Goal: Use online tool/utility: Utilize a website feature to perform a specific function

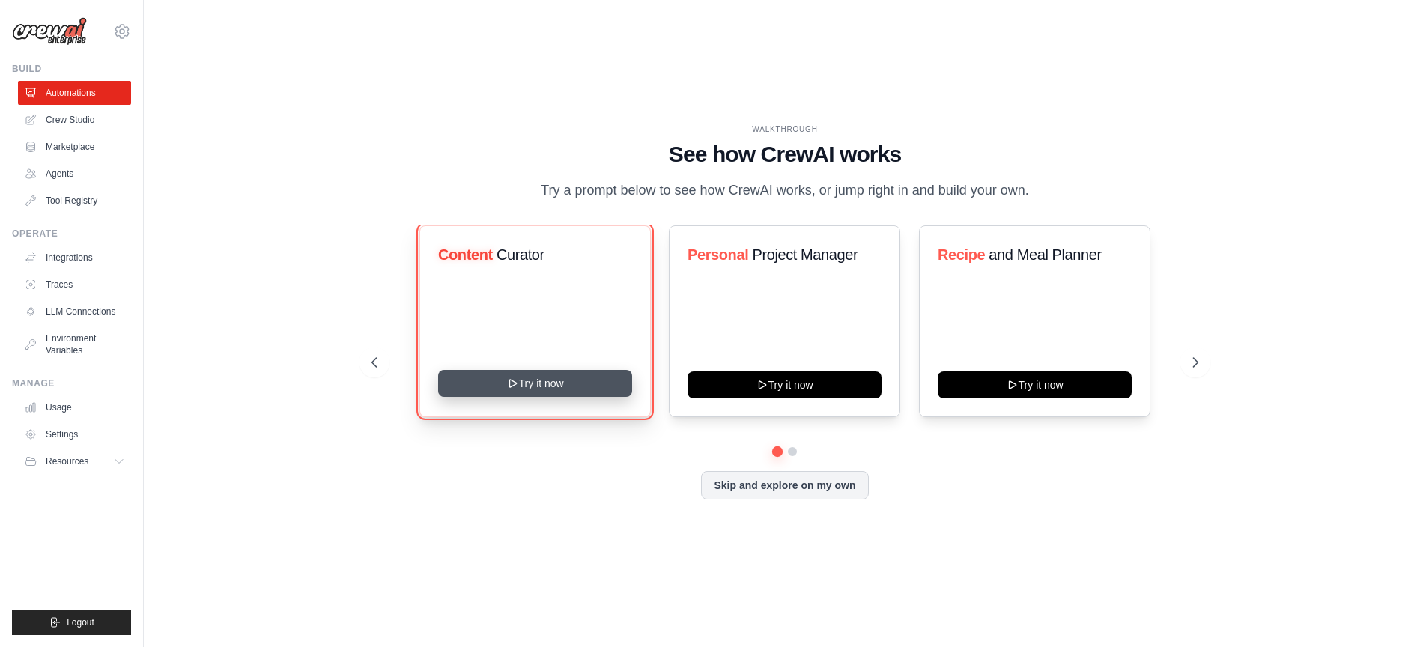
click at [594, 397] on button "Try it now" at bounding box center [535, 383] width 194 height 27
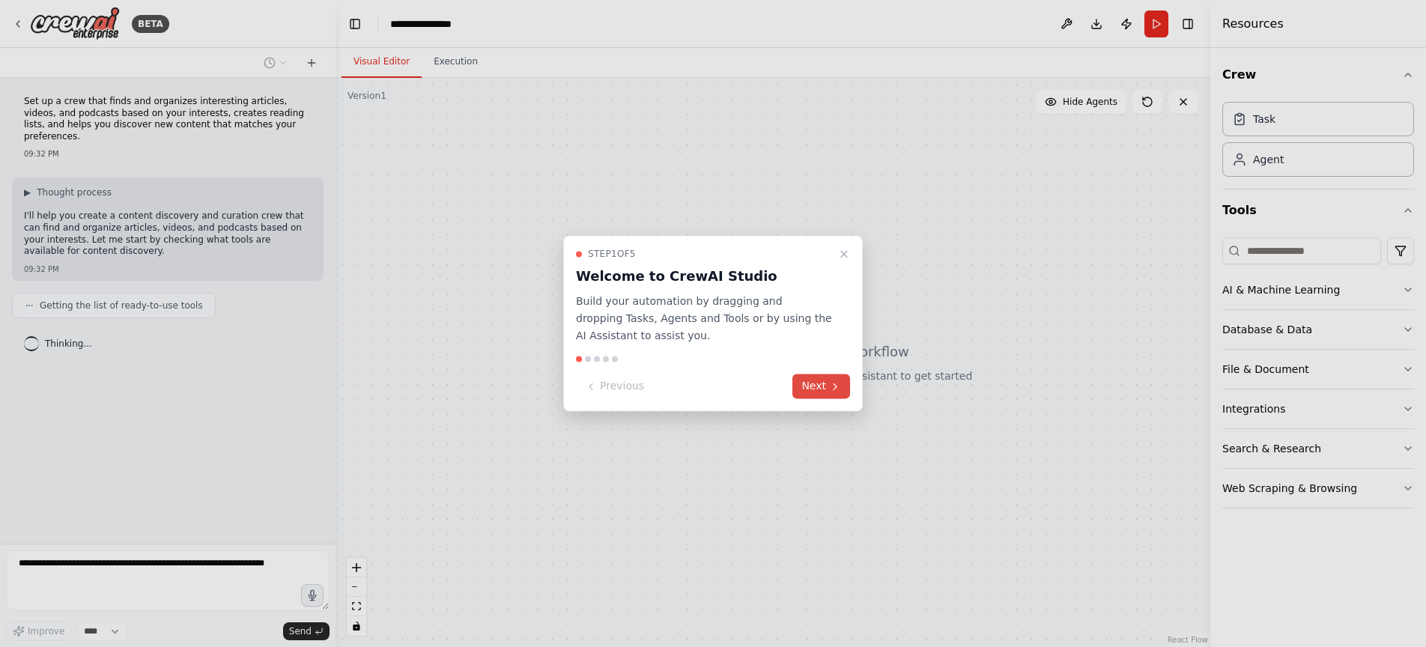
click at [818, 389] on button "Next" at bounding box center [821, 386] width 58 height 25
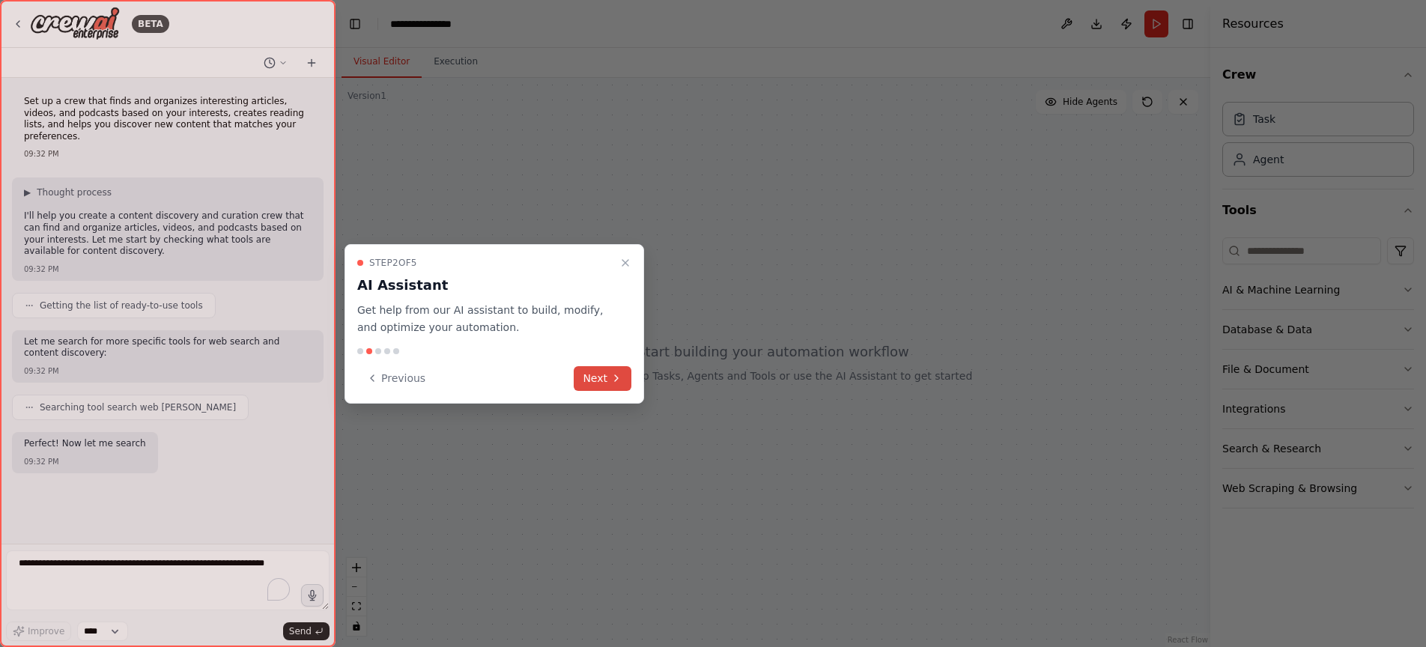
click at [605, 373] on button "Next" at bounding box center [603, 378] width 58 height 25
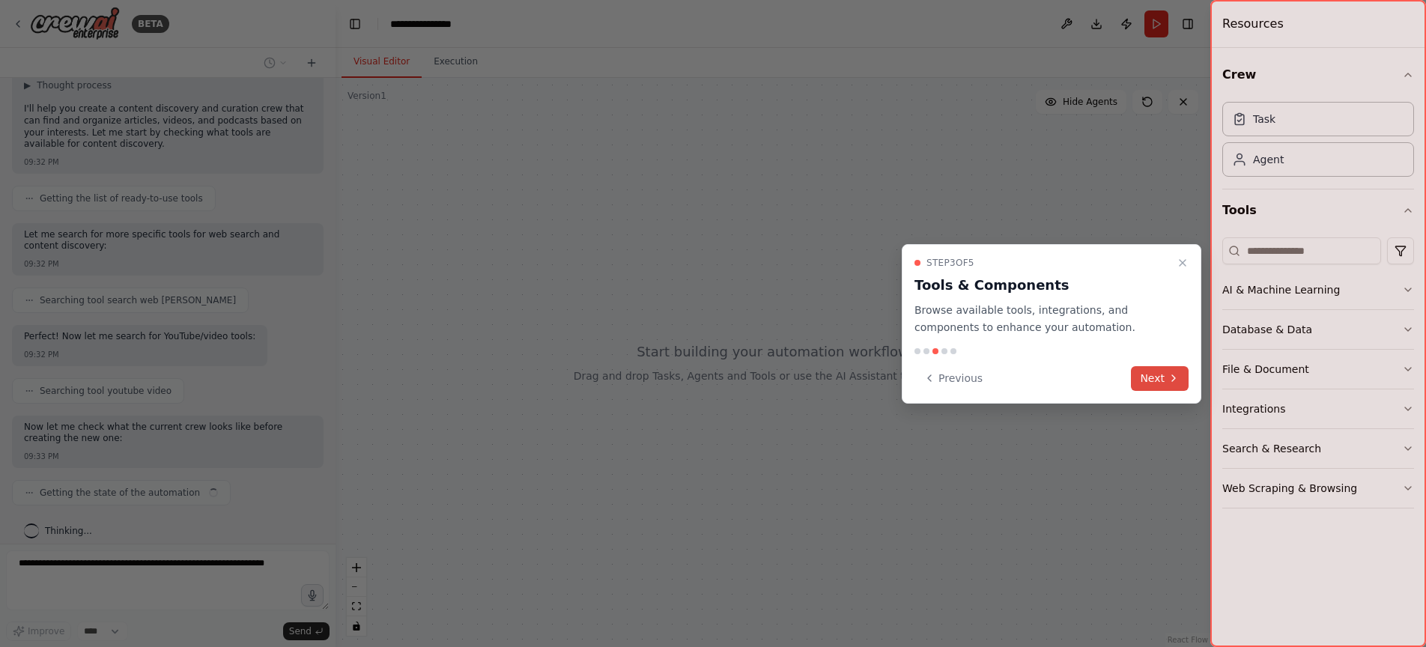
scroll to position [119, 0]
click at [1173, 382] on icon at bounding box center [1173, 378] width 12 height 12
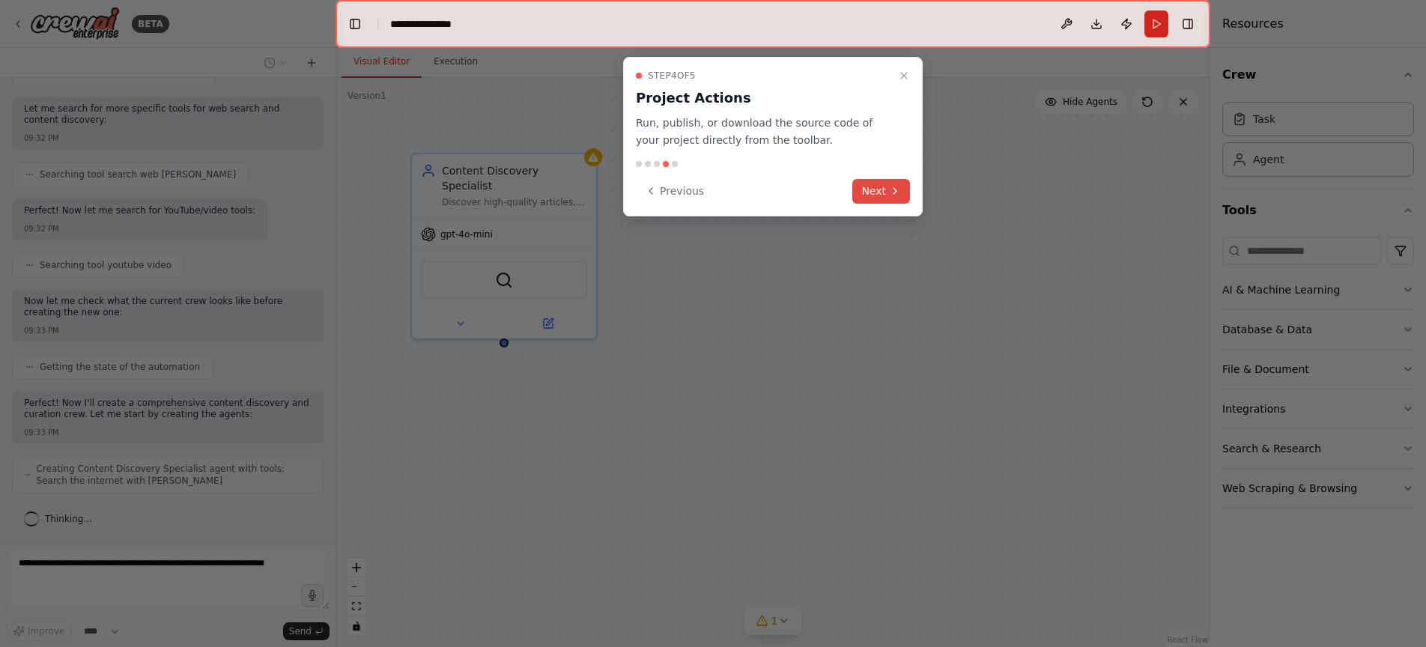
scroll to position [282, 0]
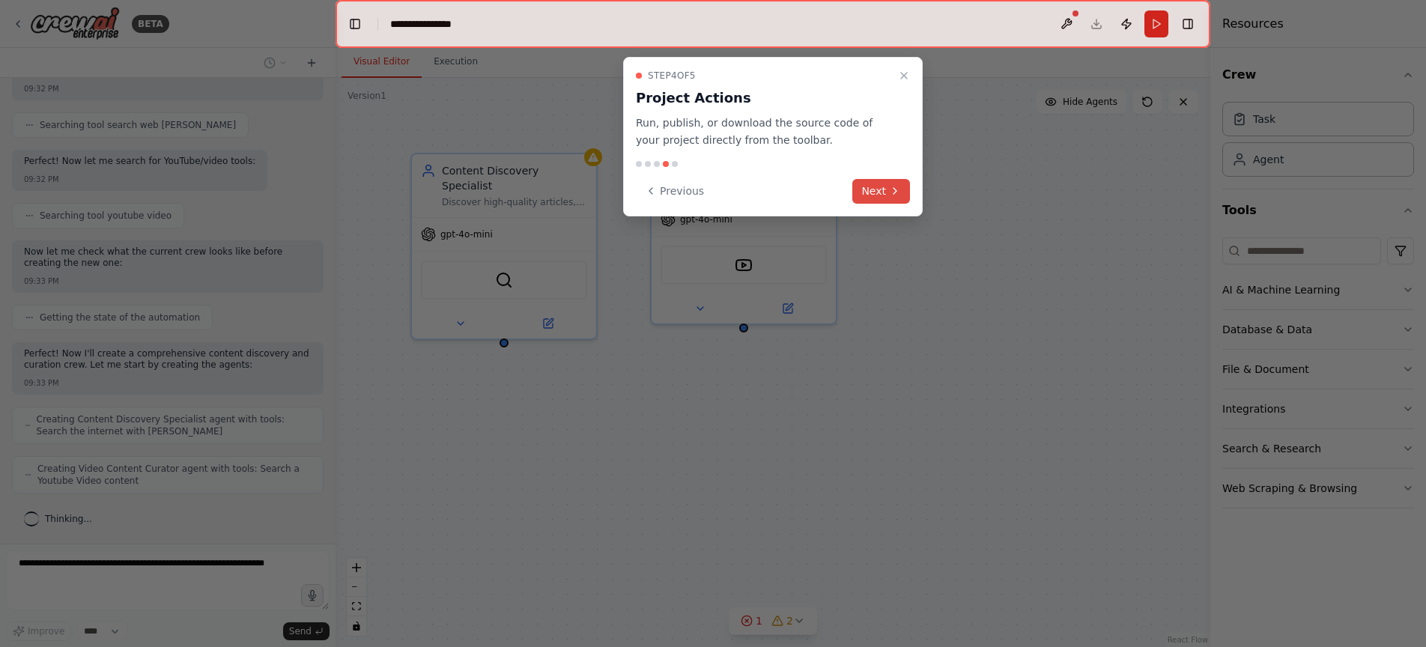
click at [875, 185] on button "Next" at bounding box center [881, 191] width 58 height 25
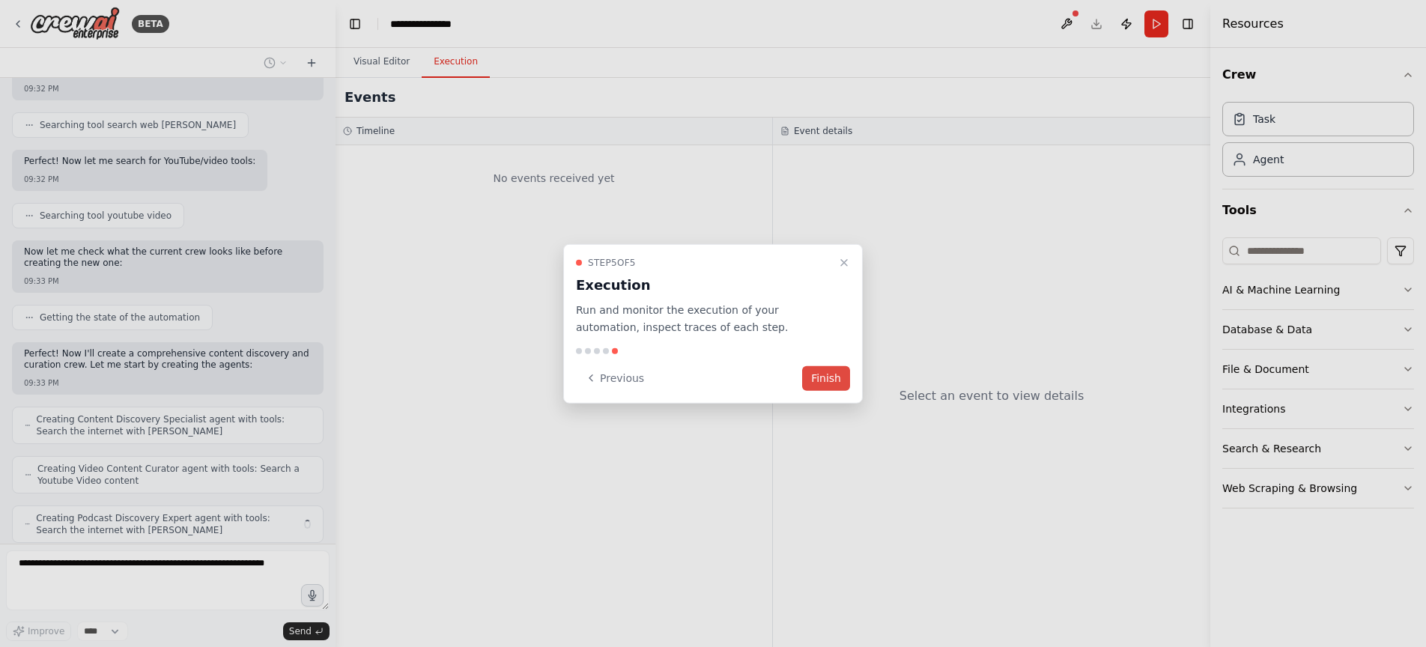
scroll to position [332, 0]
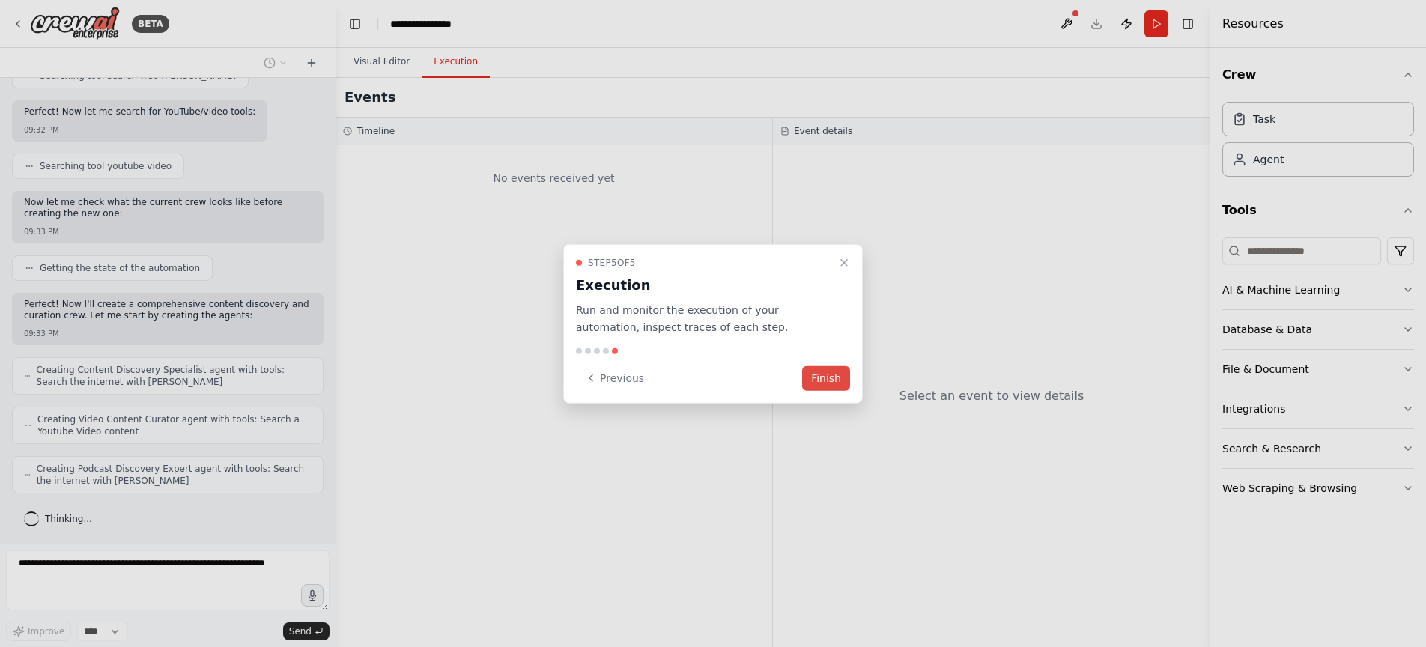
click at [834, 375] on button "Finish" at bounding box center [826, 377] width 48 height 25
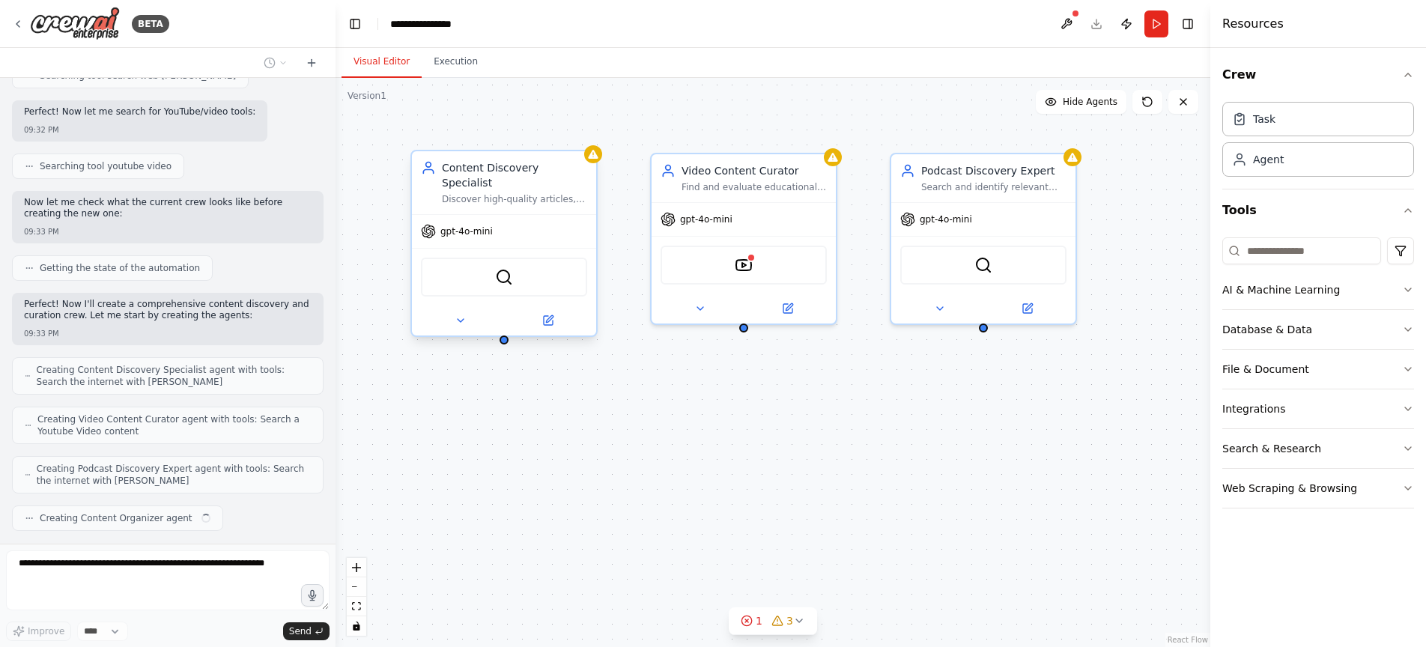
scroll to position [369, 0]
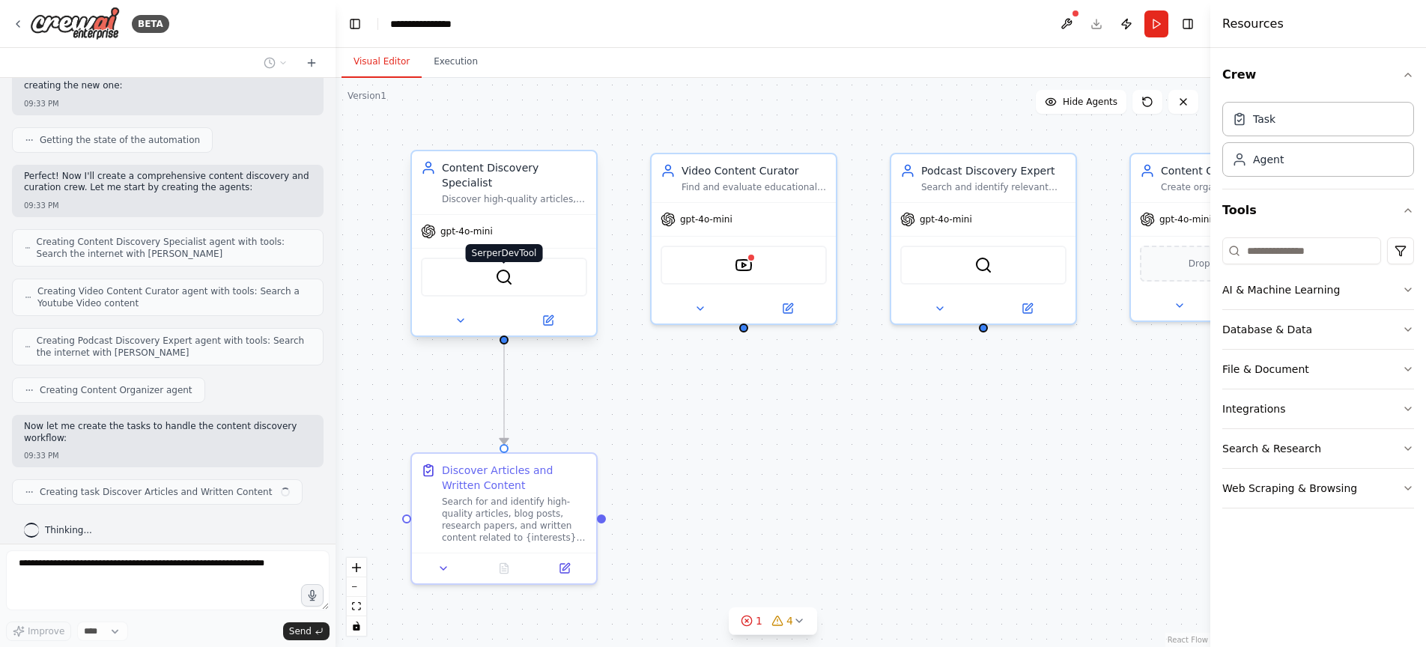
click at [512, 268] on img at bounding box center [504, 277] width 18 height 18
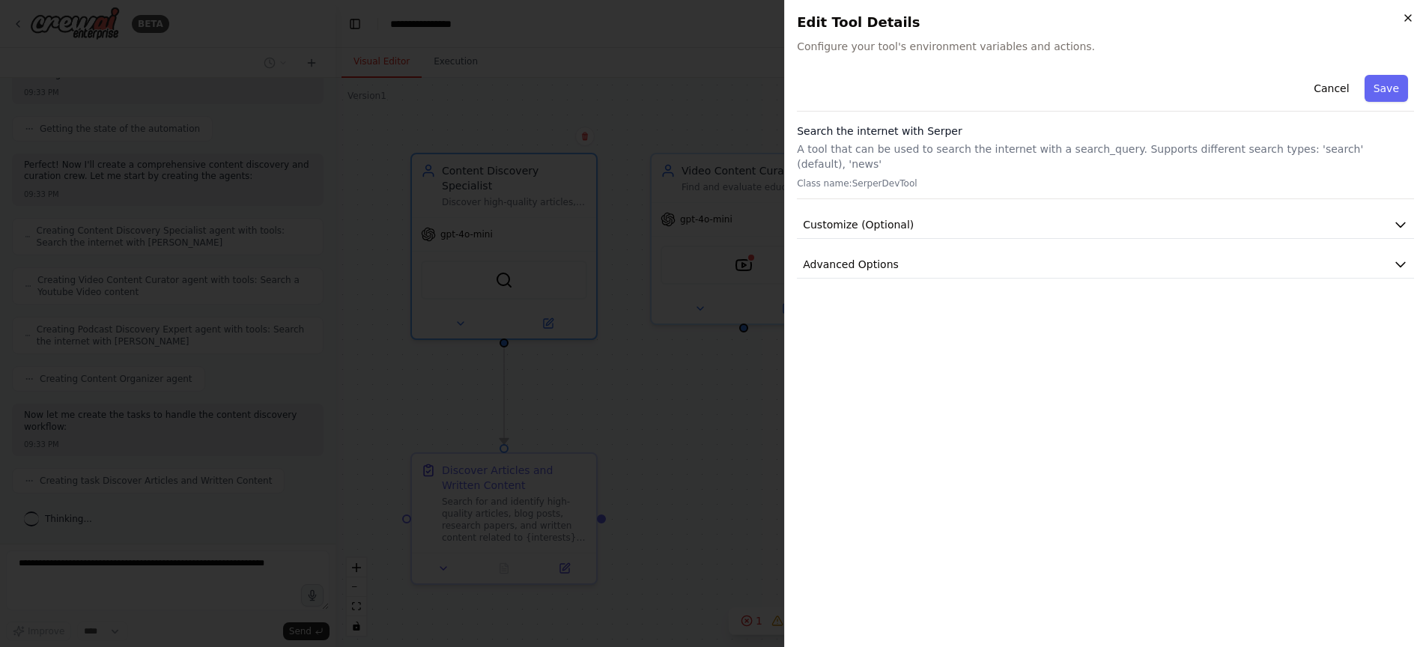
click at [1413, 18] on icon "button" at bounding box center [1408, 18] width 12 height 12
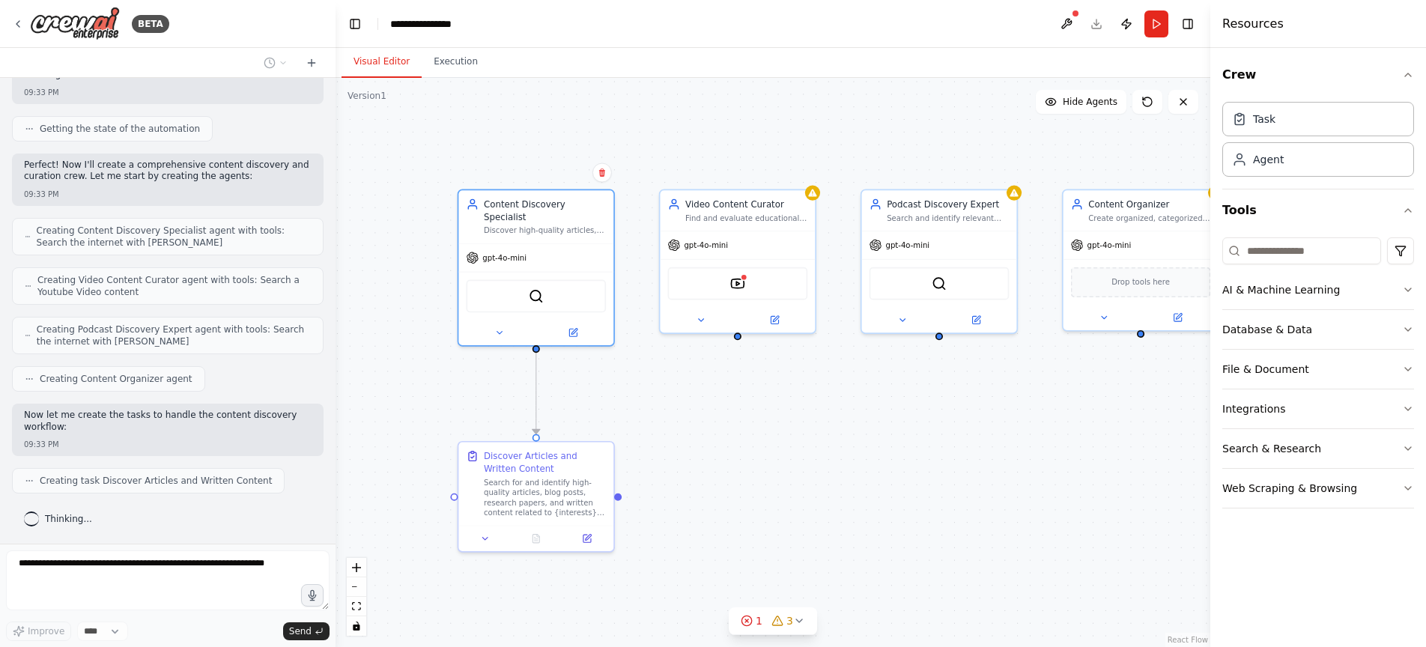
scroll to position [508, 0]
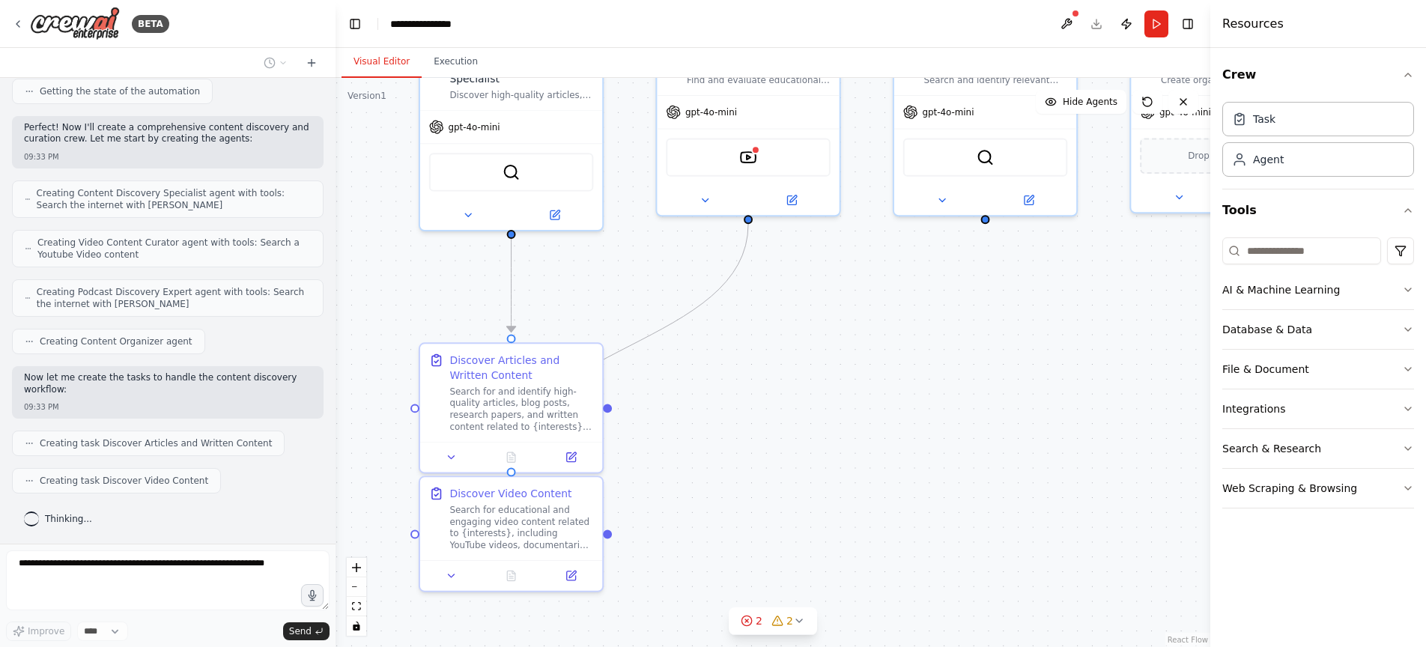
drag, startPoint x: 595, startPoint y: 464, endPoint x: 663, endPoint y: 365, distance: 119.6
click at [663, 365] on div ".deletable-edge-delete-btn { width: 20px; height: 20px; border: 0px solid #ffff…" at bounding box center [772, 362] width 875 height 569
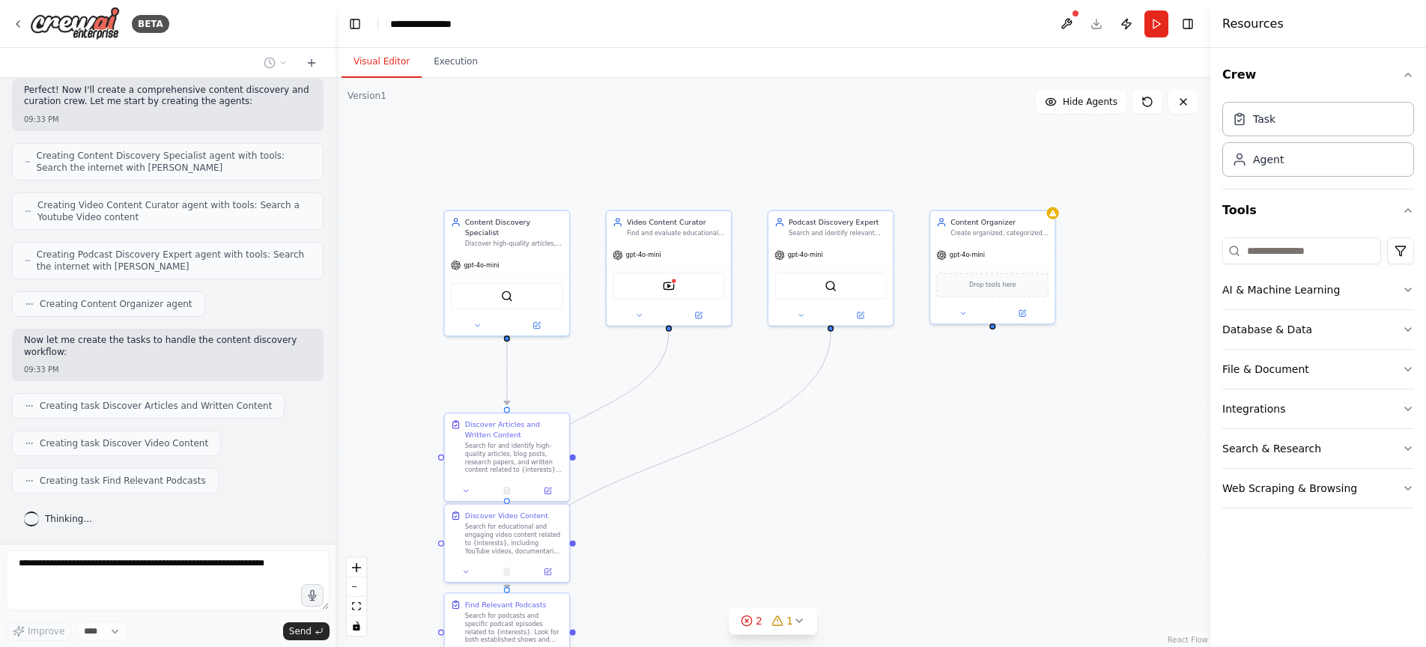
scroll to position [583, 0]
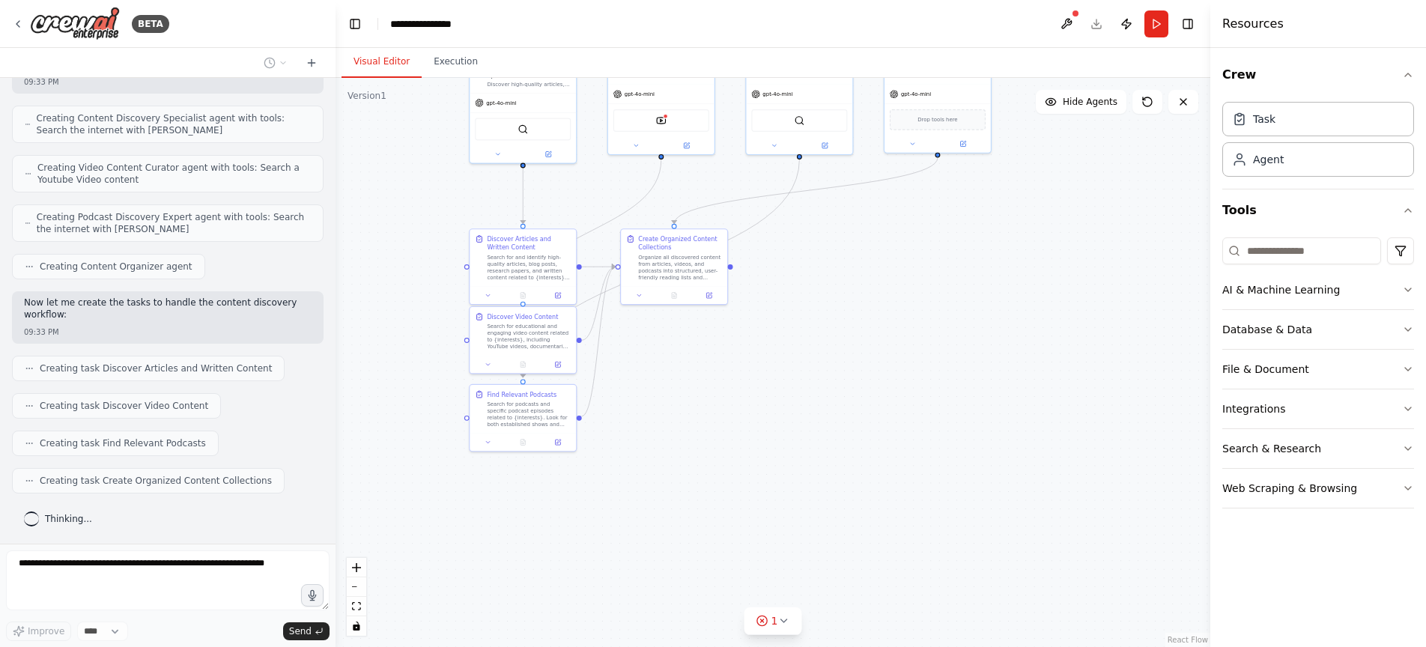
drag, startPoint x: 662, startPoint y: 553, endPoint x: 660, endPoint y: 380, distance: 173.0
click at [660, 380] on div ".deletable-edge-delete-btn { width: 20px; height: 20px; border: 0px solid #ffff…" at bounding box center [772, 362] width 875 height 569
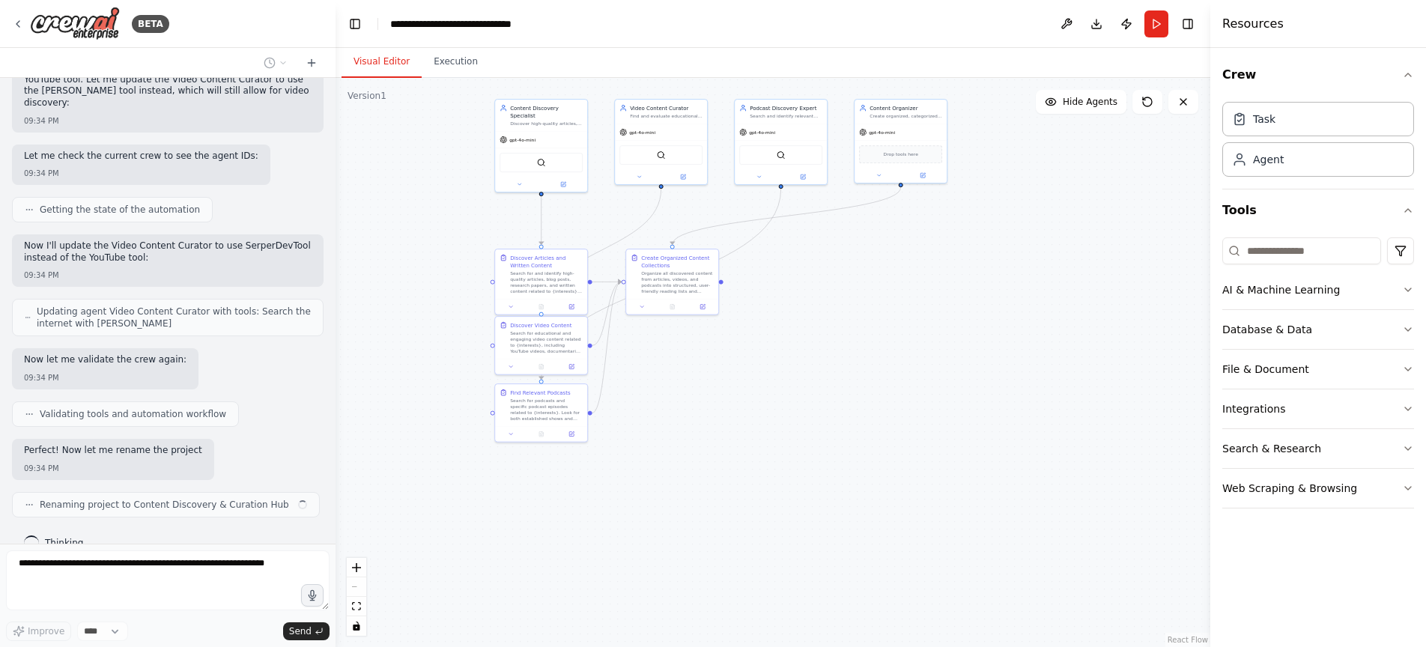
scroll to position [1146, 0]
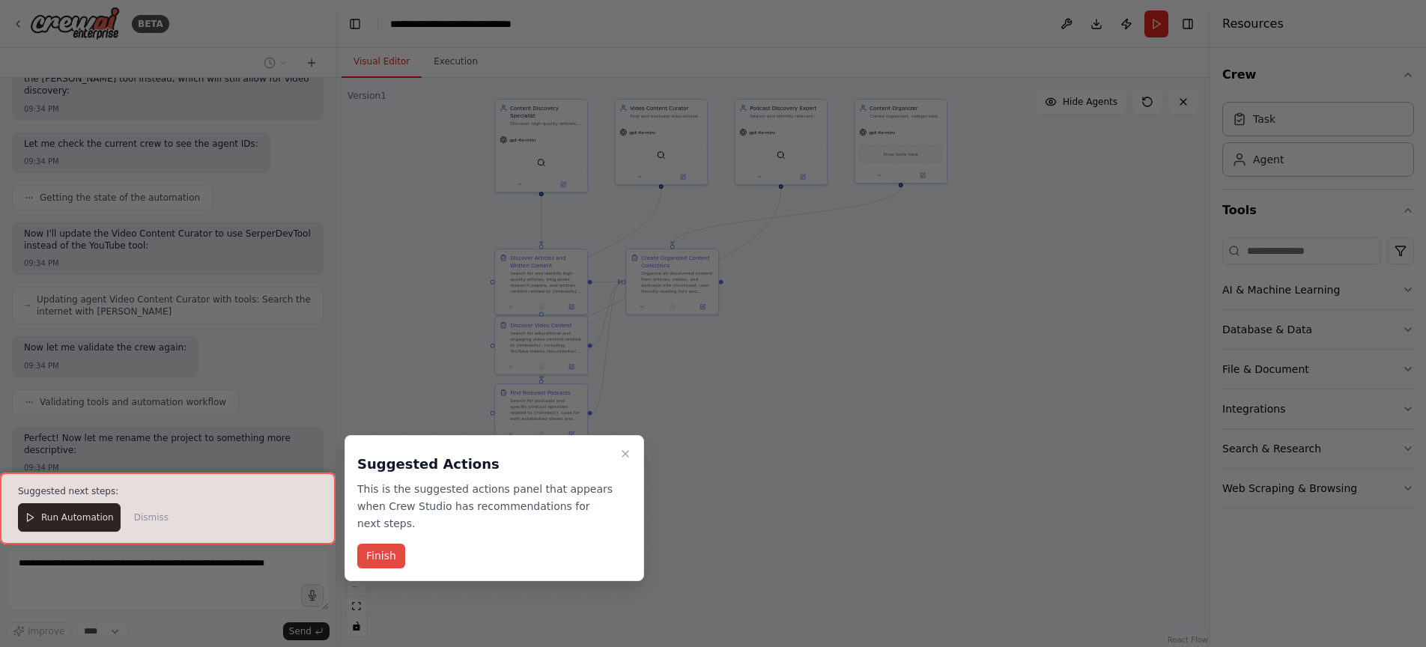
click at [376, 561] on button "Finish" at bounding box center [381, 556] width 48 height 25
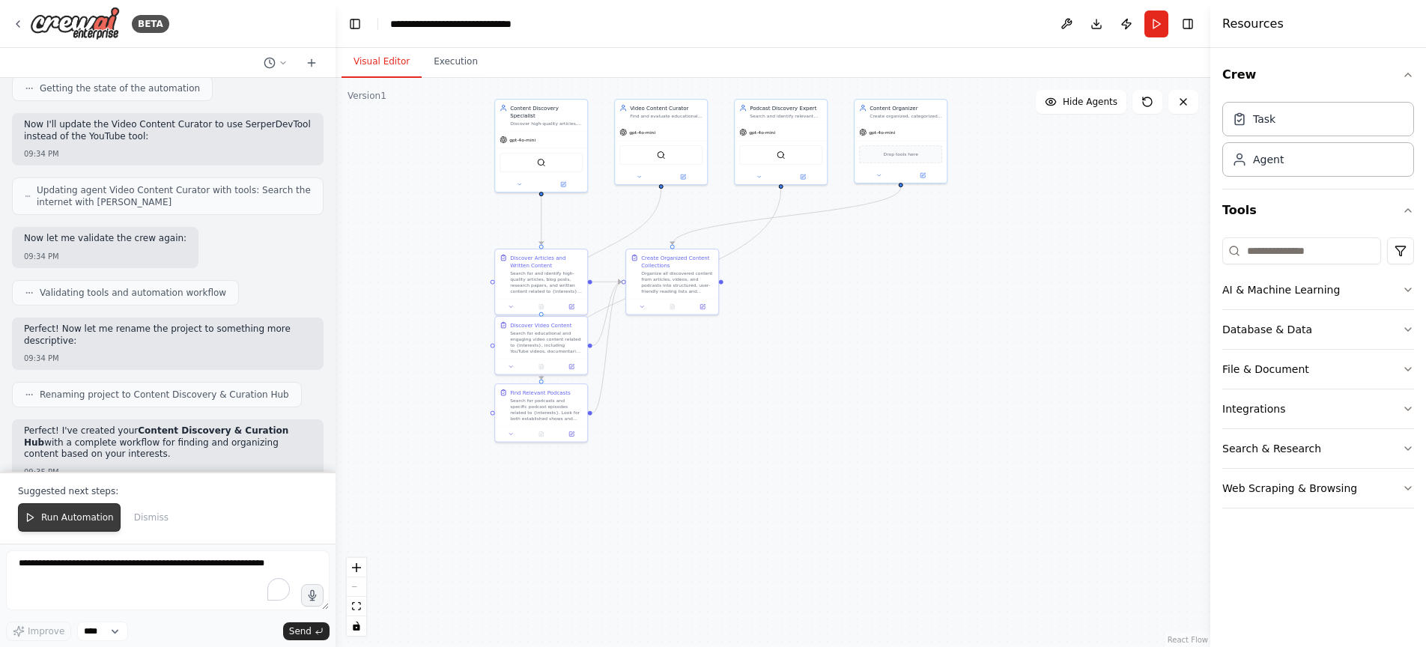
click at [85, 517] on span "Run Automation" at bounding box center [77, 517] width 73 height 12
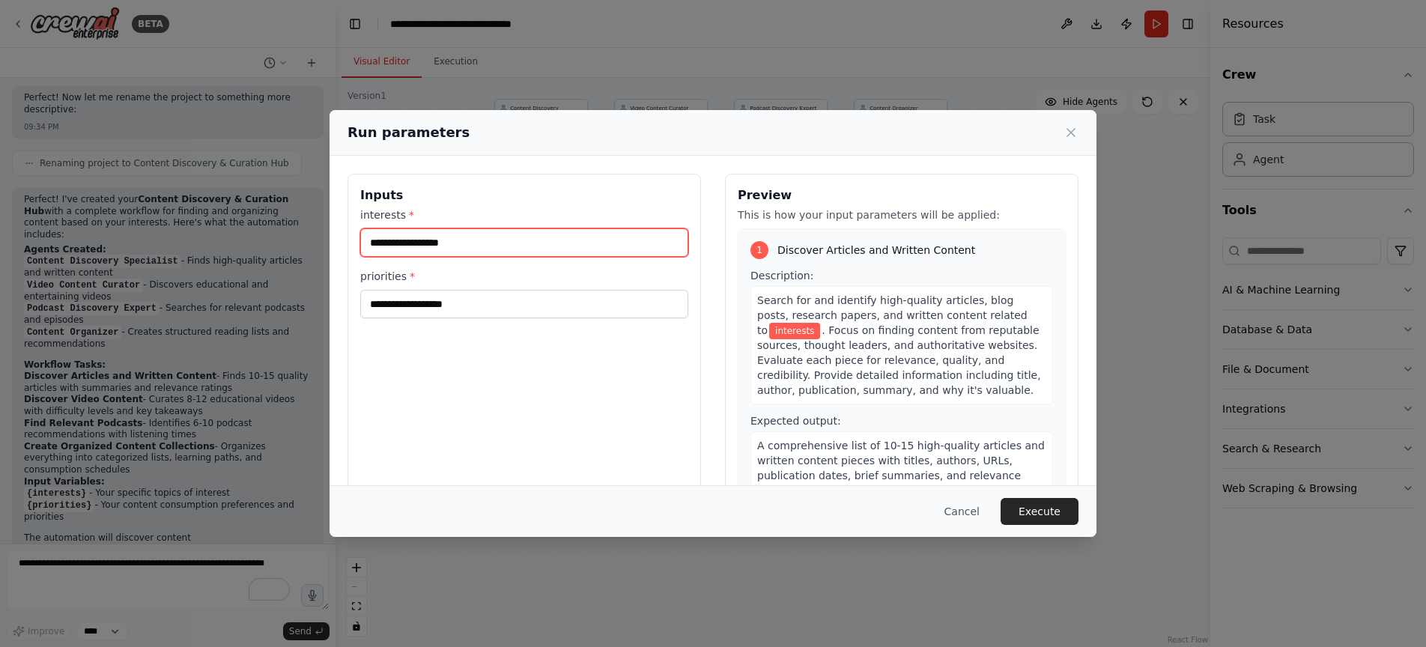
click at [489, 250] on input "interests *" at bounding box center [524, 242] width 328 height 28
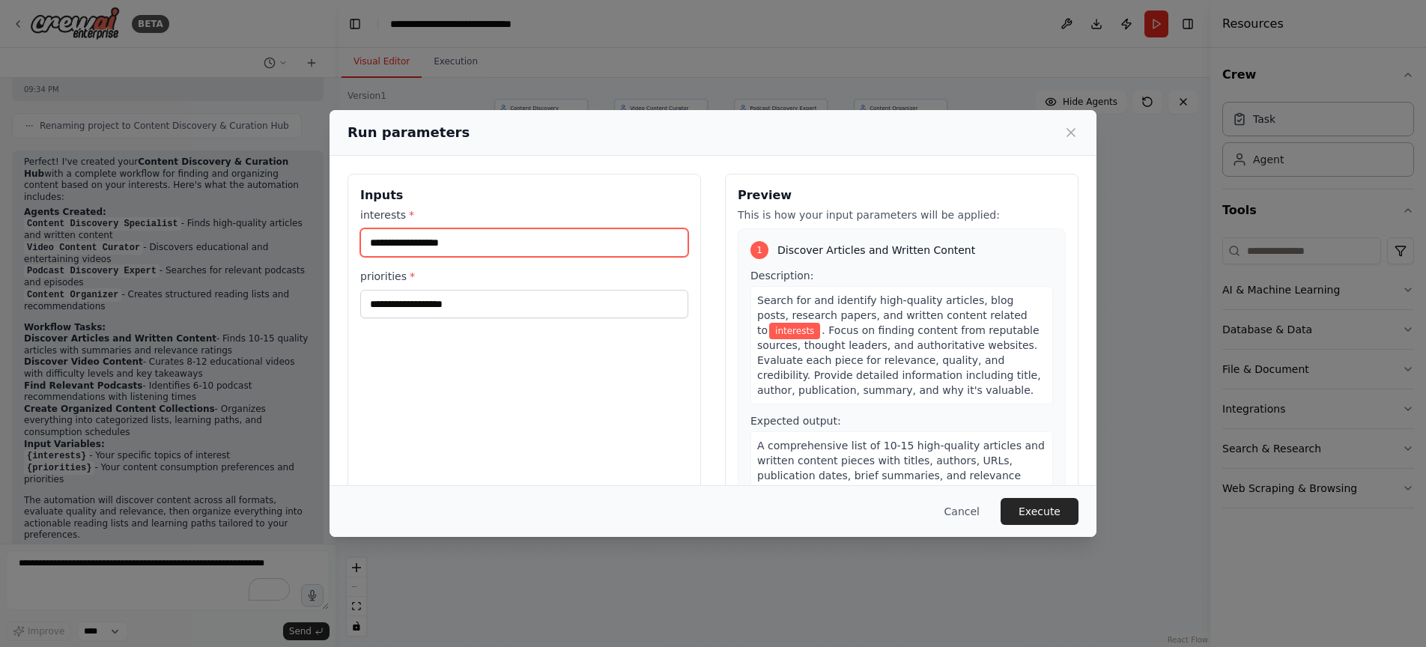
scroll to position [1537, 0]
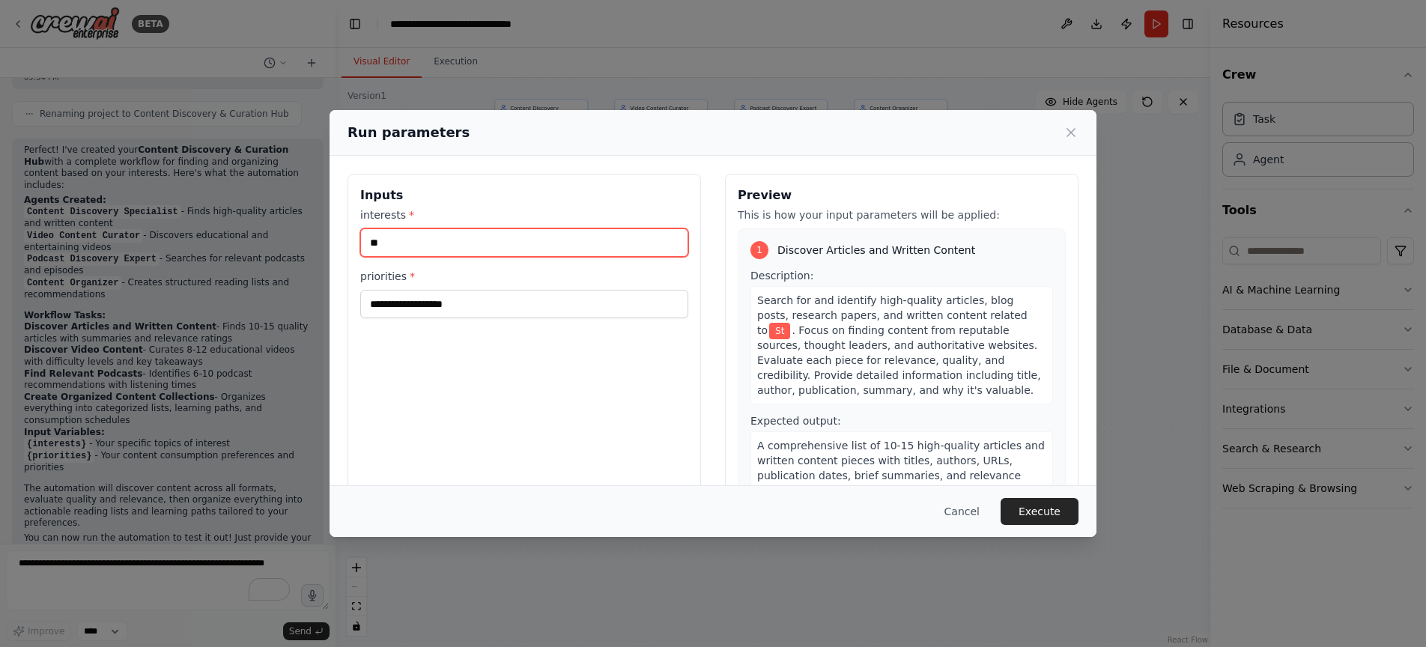
type input "*"
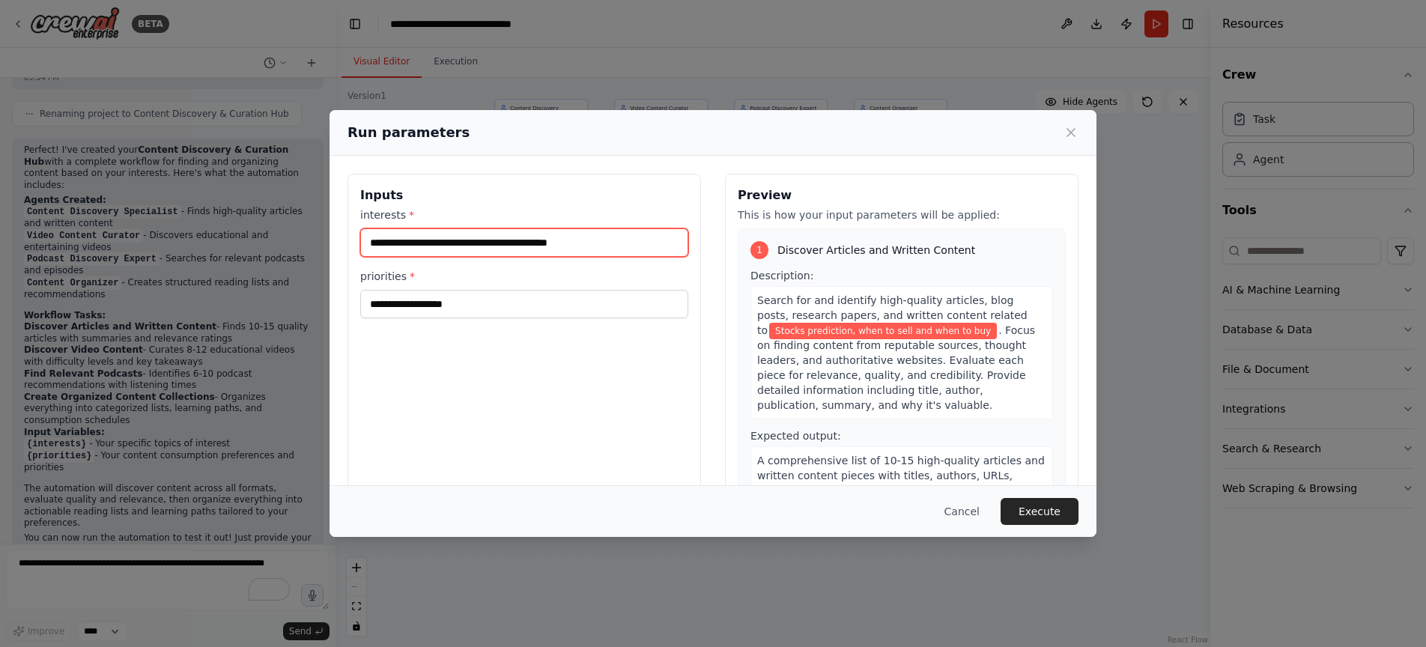
type input "**********"
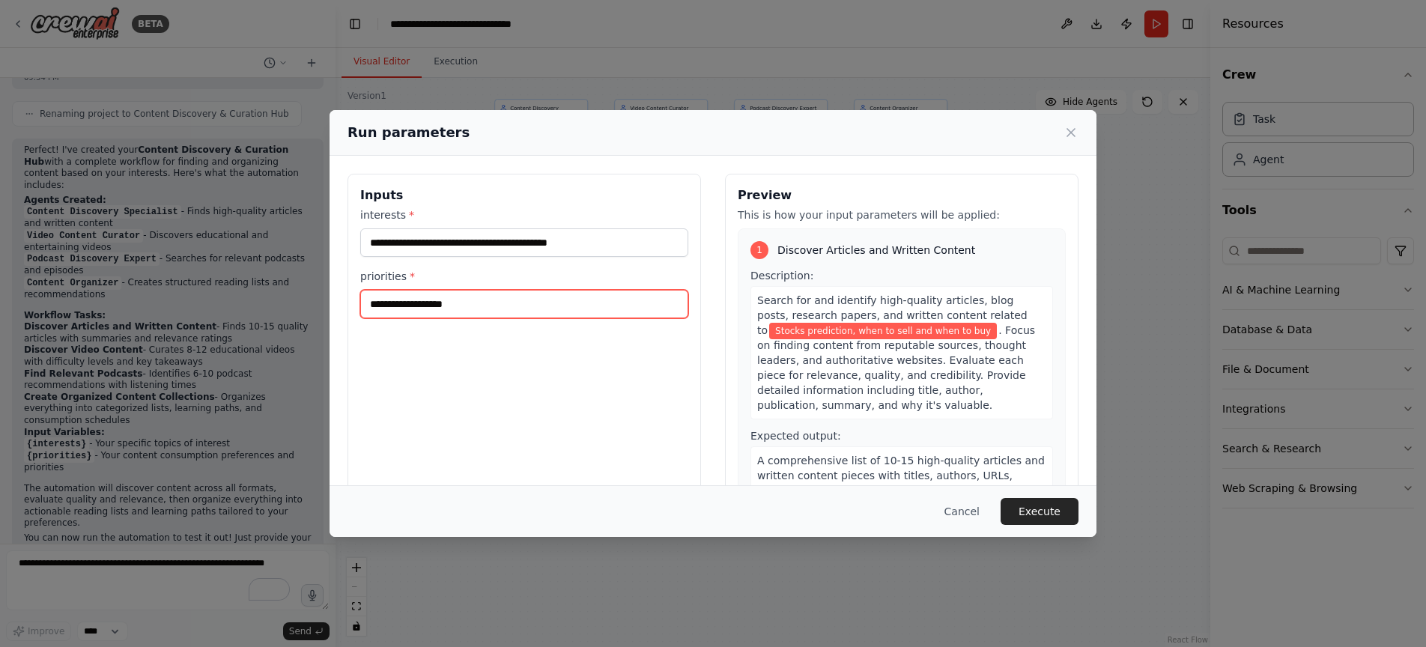
click at [449, 307] on input "priorities *" at bounding box center [524, 304] width 328 height 28
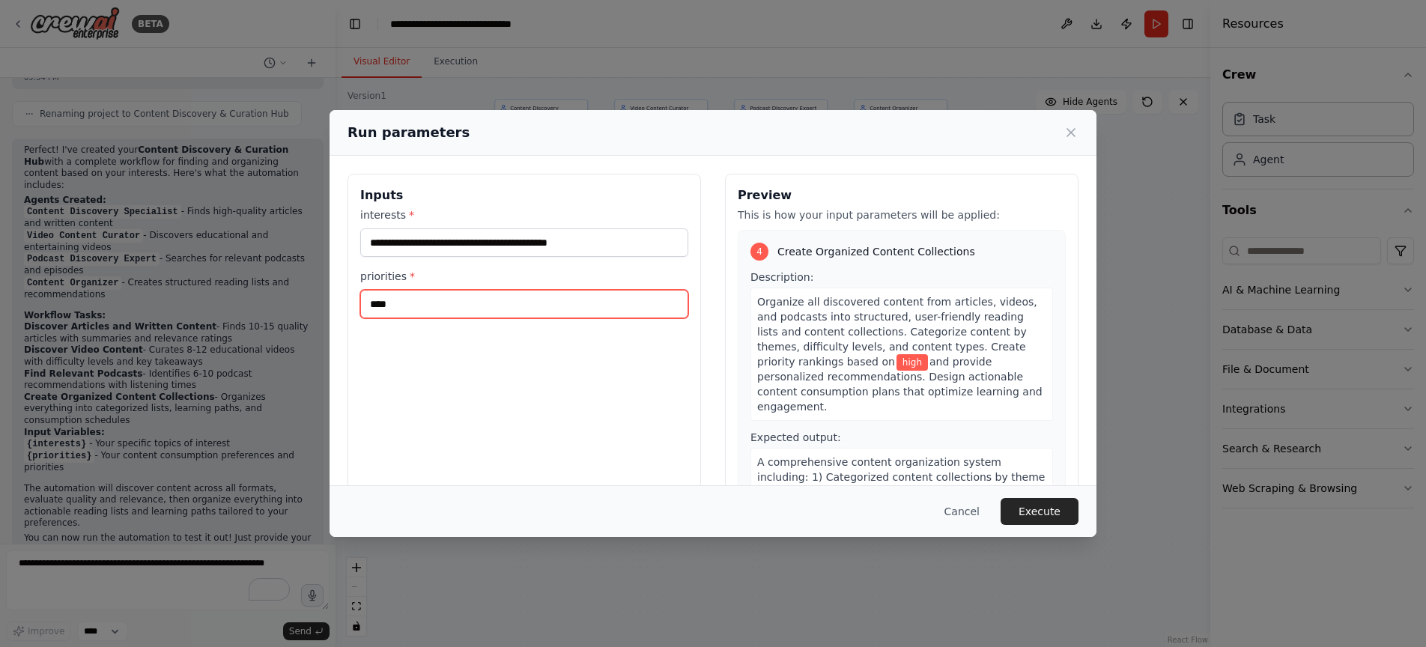
scroll to position [1084, 0]
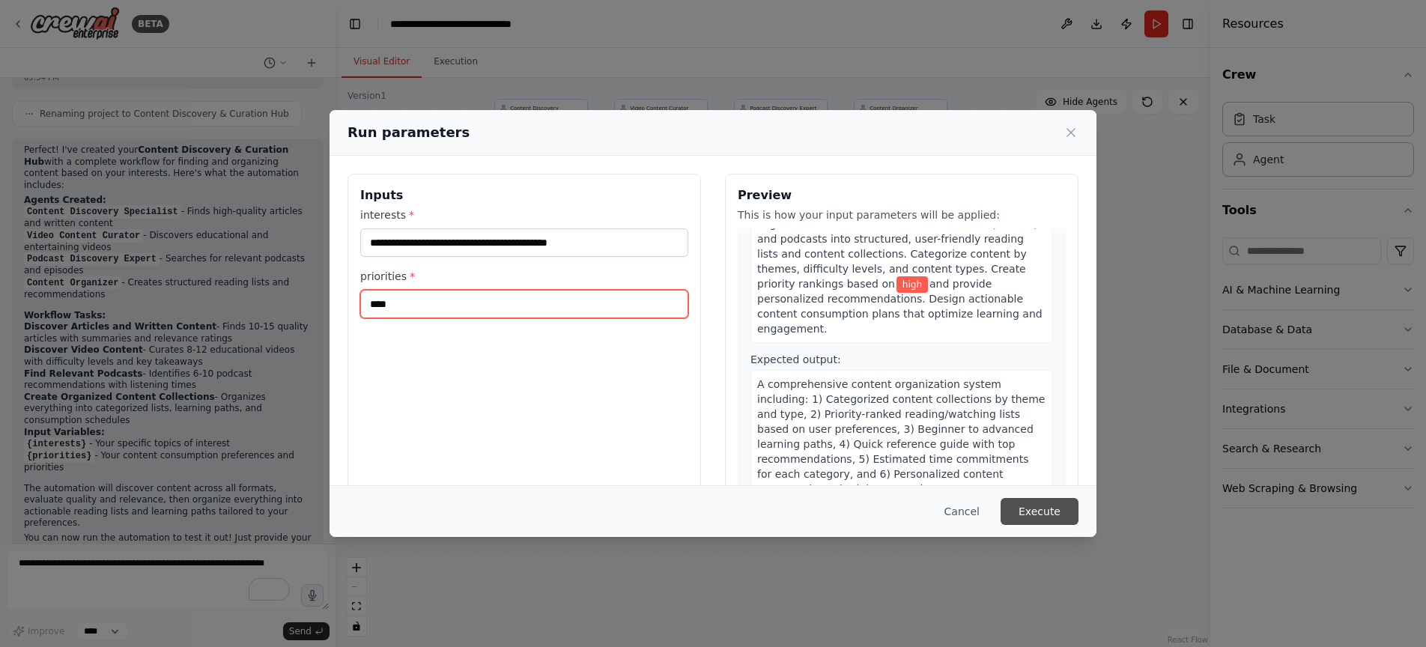
type input "****"
click at [1051, 514] on button "Execute" at bounding box center [1039, 511] width 78 height 27
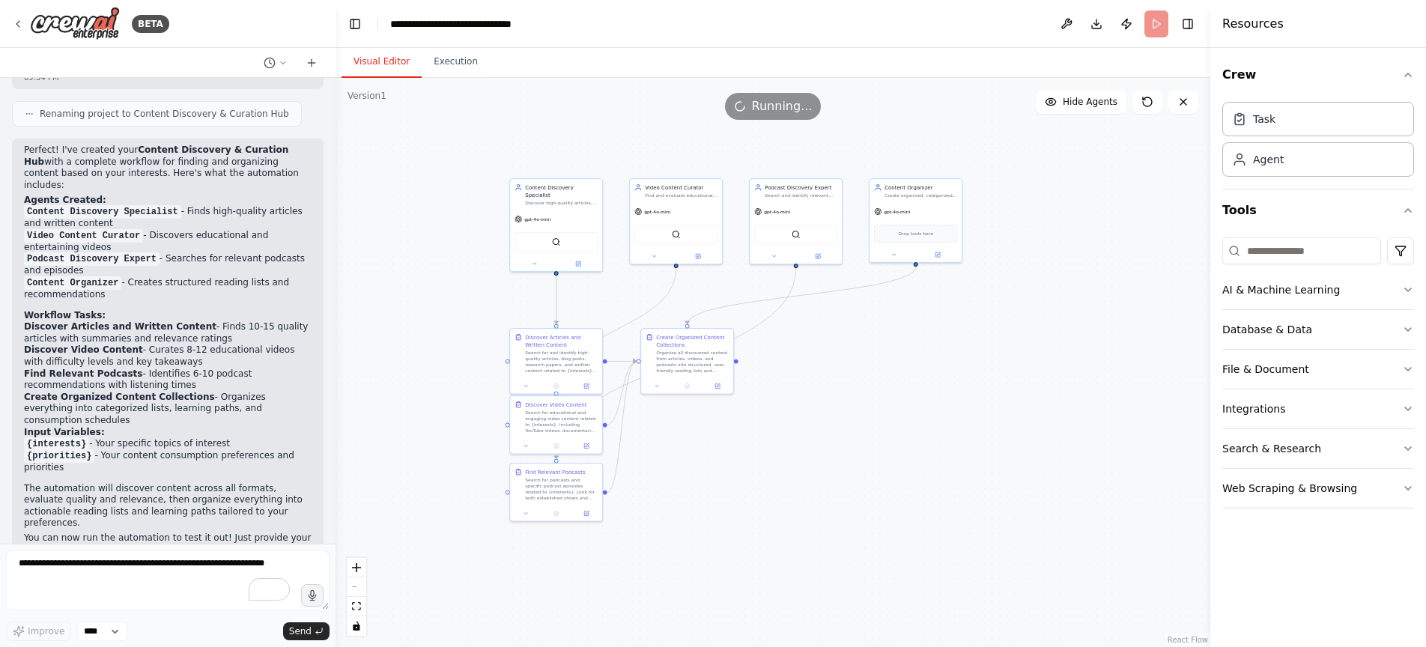
drag, startPoint x: 805, startPoint y: 269, endPoint x: 819, endPoint y: 349, distance: 81.4
click at [819, 349] on div ".deletable-edge-delete-btn { width: 20px; height: 20px; border: 0px solid #ffff…" at bounding box center [772, 362] width 875 height 569
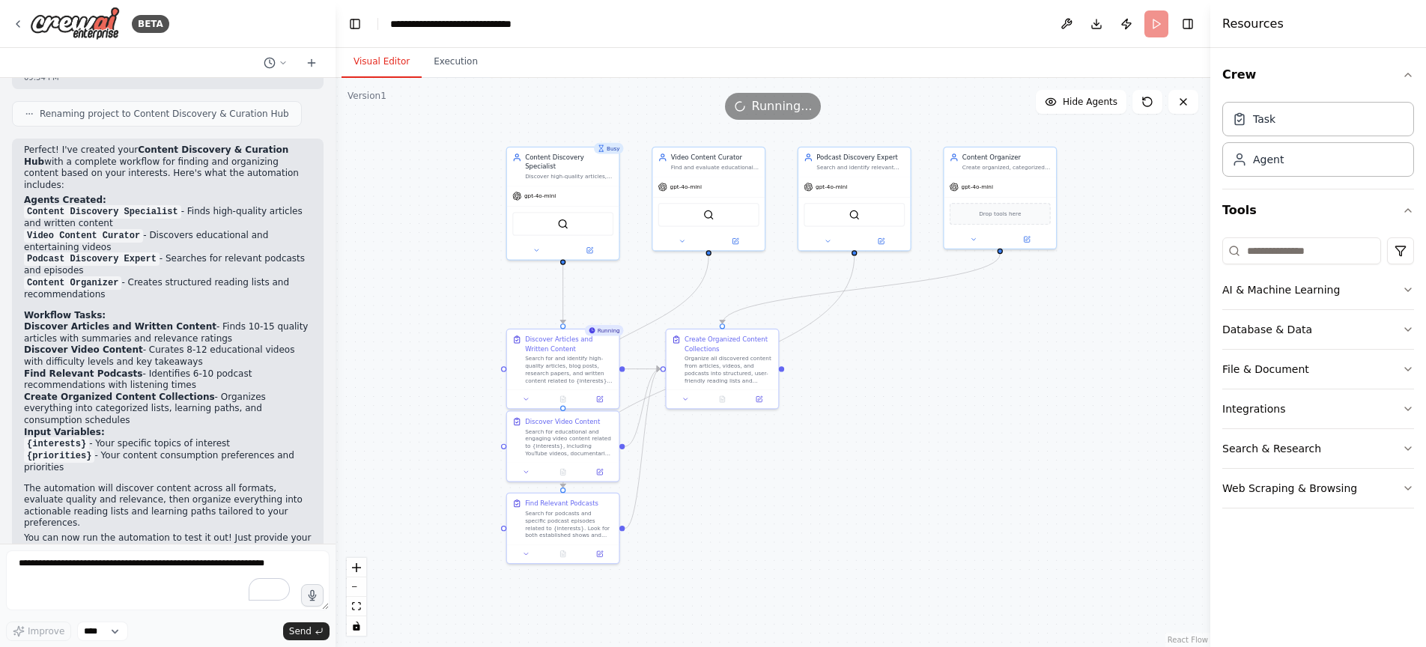
drag, startPoint x: 801, startPoint y: 359, endPoint x: 866, endPoint y: 365, distance: 65.4
click at [866, 365] on div ".deletable-edge-delete-btn { width: 20px; height: 20px; border: 0px solid #ffff…" at bounding box center [772, 362] width 875 height 569
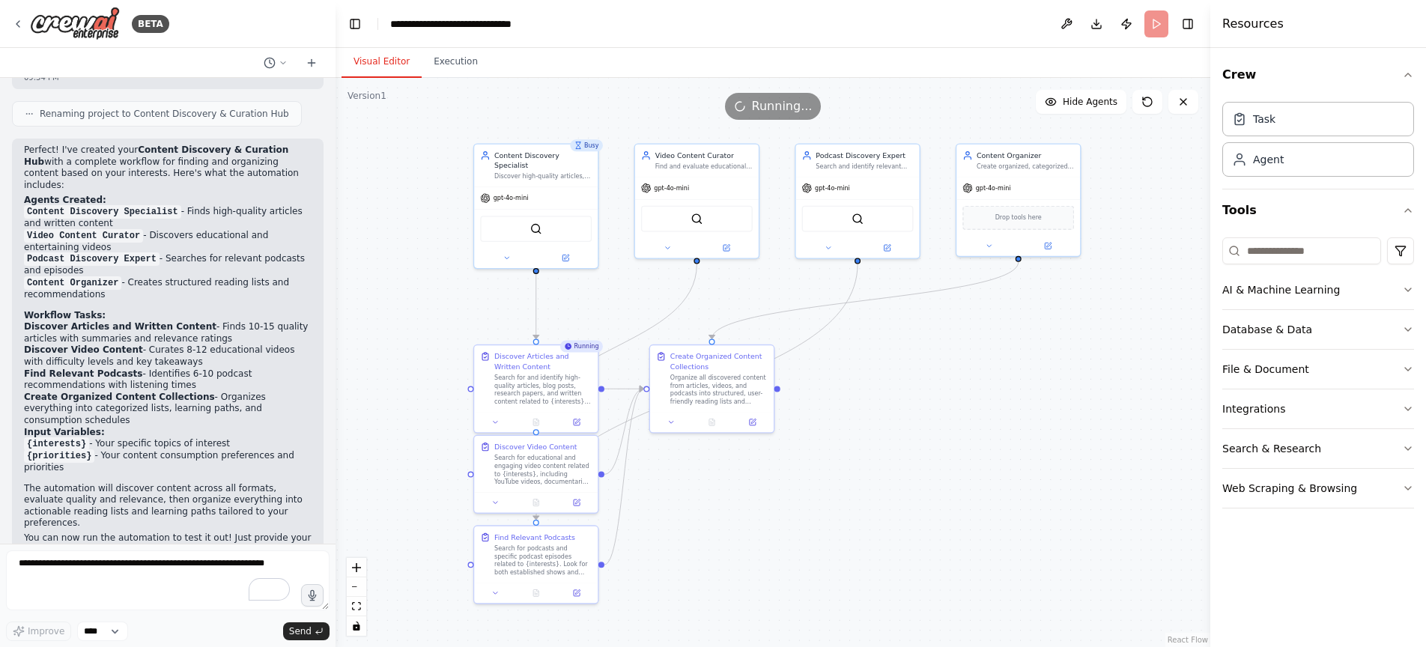
drag, startPoint x: 862, startPoint y: 355, endPoint x: 866, endPoint y: 375, distance: 20.7
click at [866, 375] on div ".deletable-edge-delete-btn { width: 20px; height: 20px; border: 0px solid #ffff…" at bounding box center [772, 362] width 875 height 569
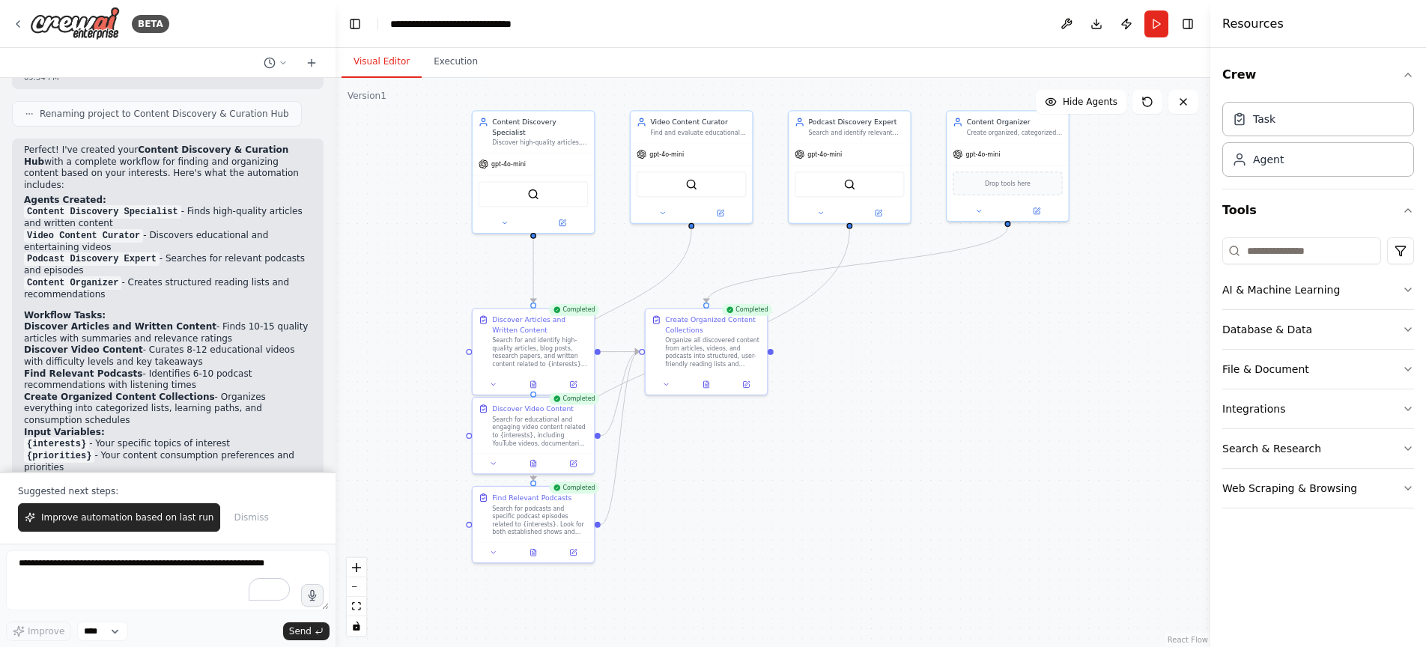
drag, startPoint x: 898, startPoint y: 407, endPoint x: 887, endPoint y: 371, distance: 37.4
click at [887, 371] on div ".deletable-edge-delete-btn { width: 20px; height: 20px; border: 0px solid #ffff…" at bounding box center [772, 362] width 875 height 569
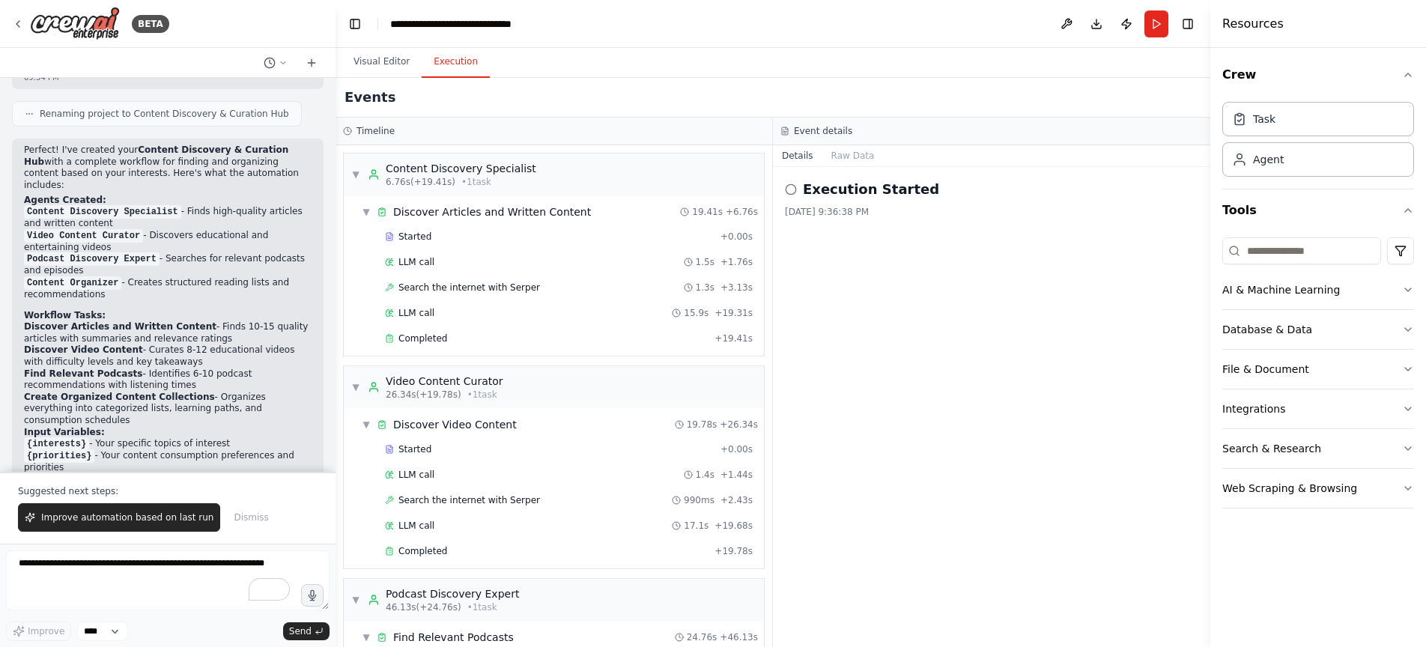
click at [466, 58] on button "Execution" at bounding box center [456, 61] width 68 height 31
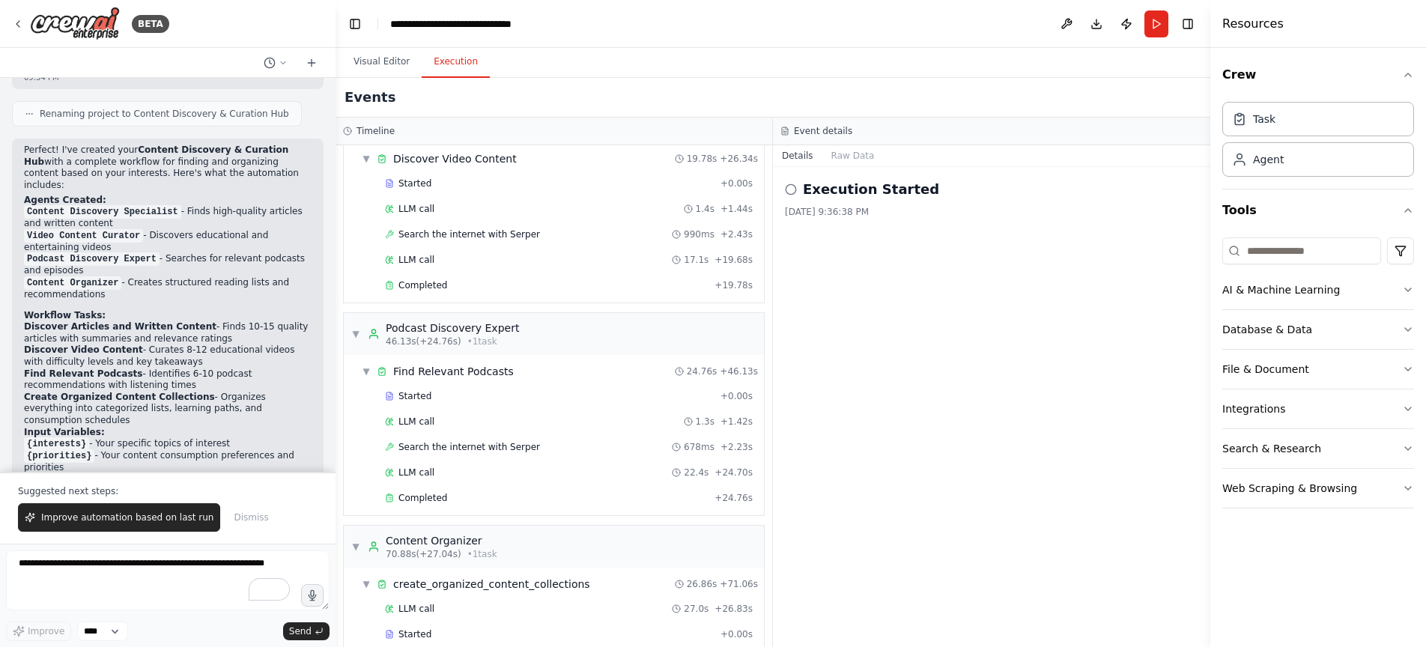
scroll to position [0, 0]
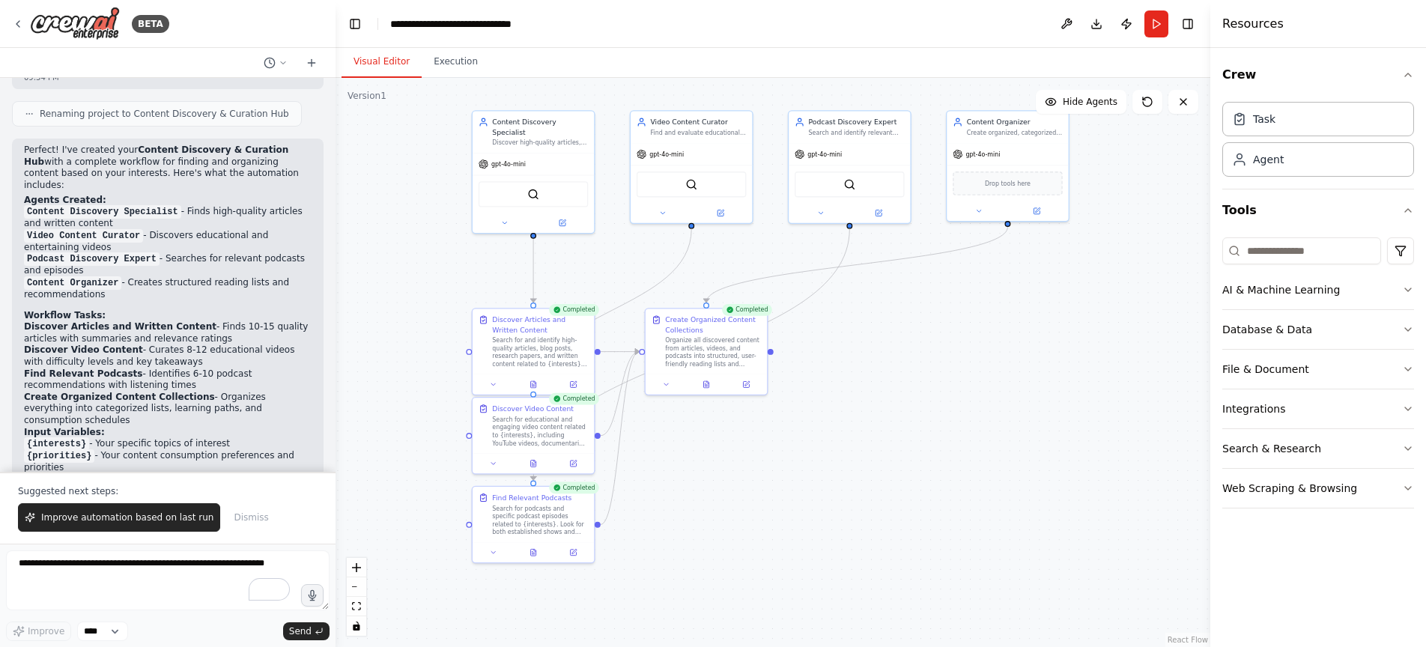
click at [395, 70] on button "Visual Editor" at bounding box center [381, 61] width 80 height 31
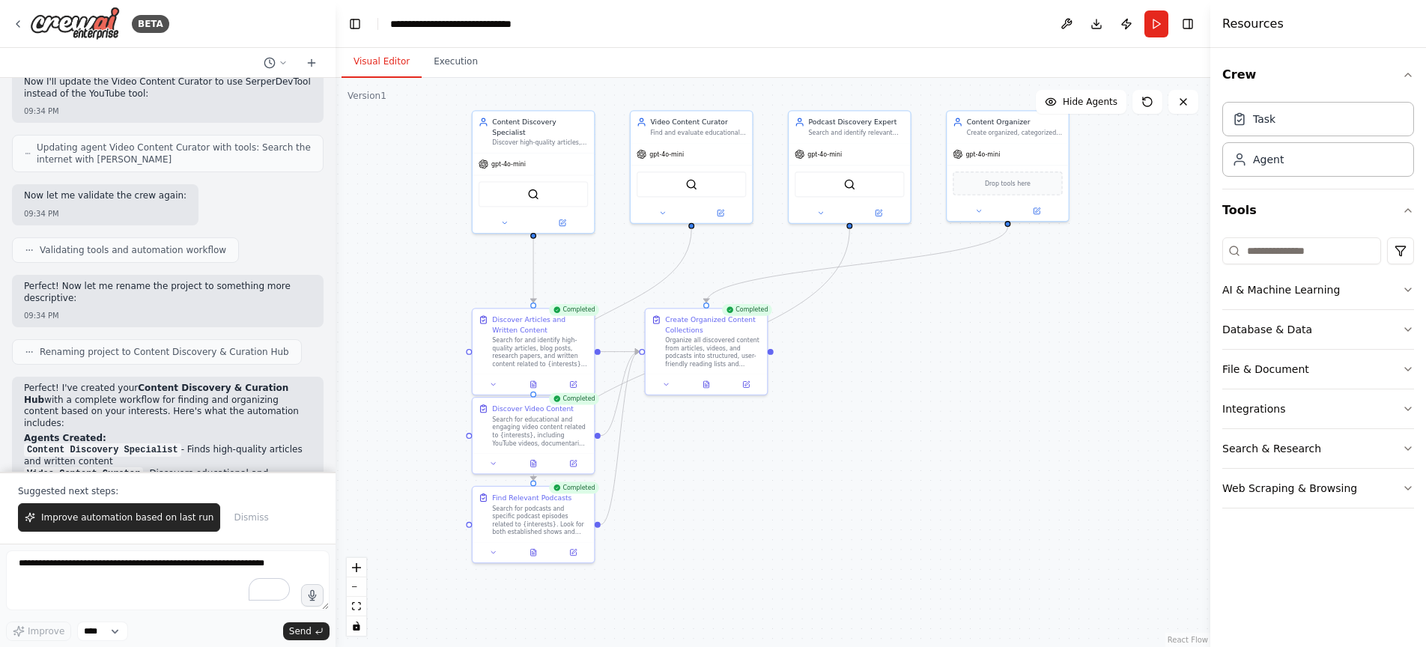
scroll to position [1608, 0]
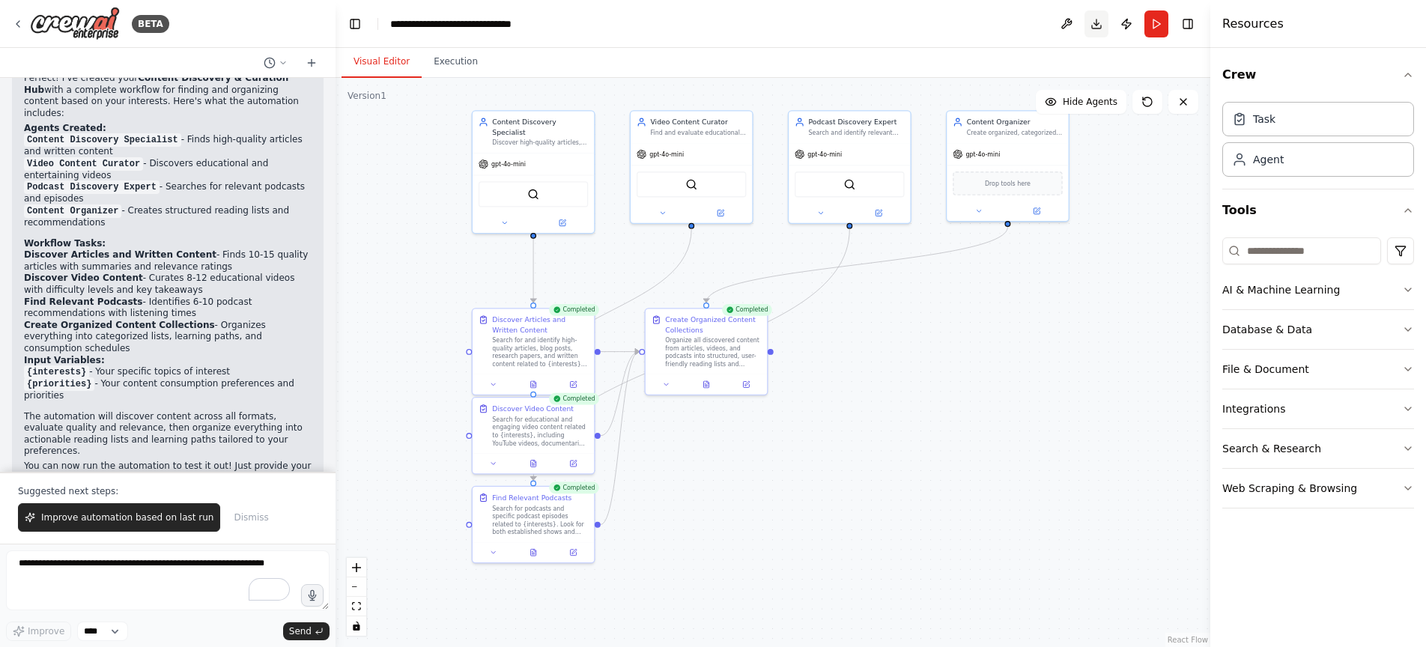
click at [1099, 25] on button "Download" at bounding box center [1096, 23] width 24 height 27
click at [319, 61] on button at bounding box center [312, 63] width 24 height 18
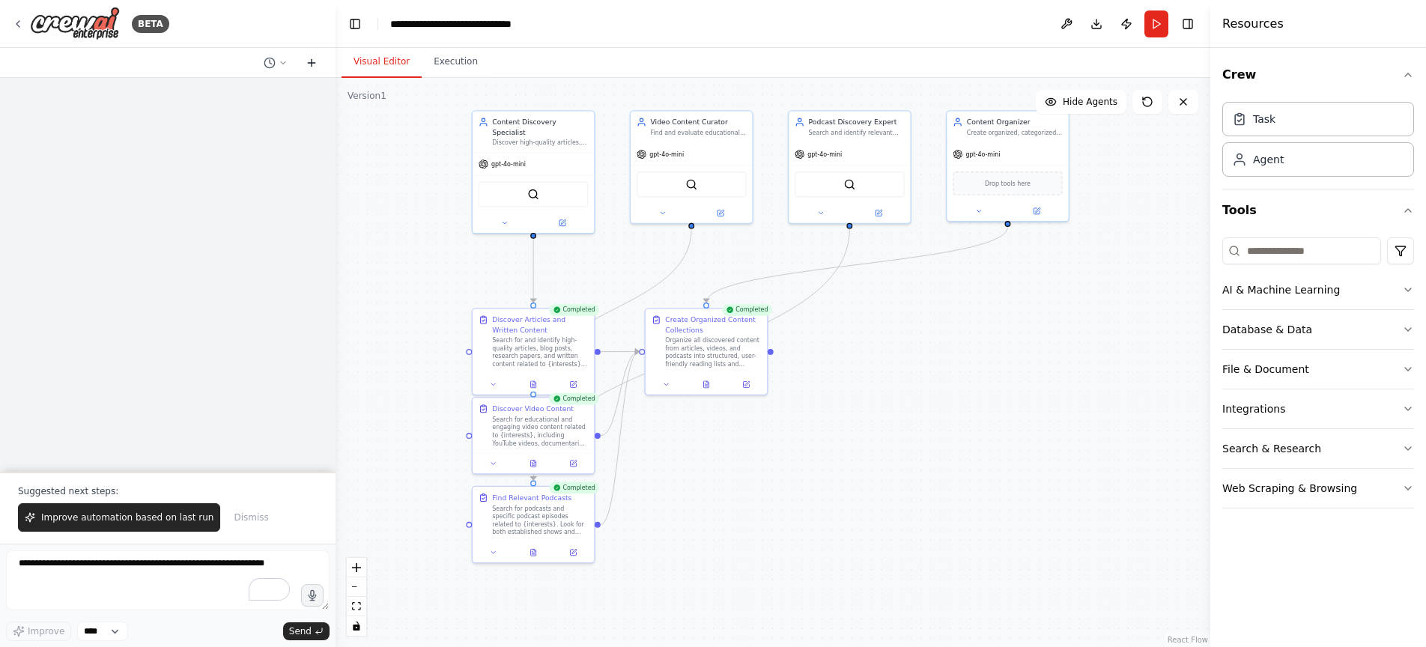
scroll to position [0, 0]
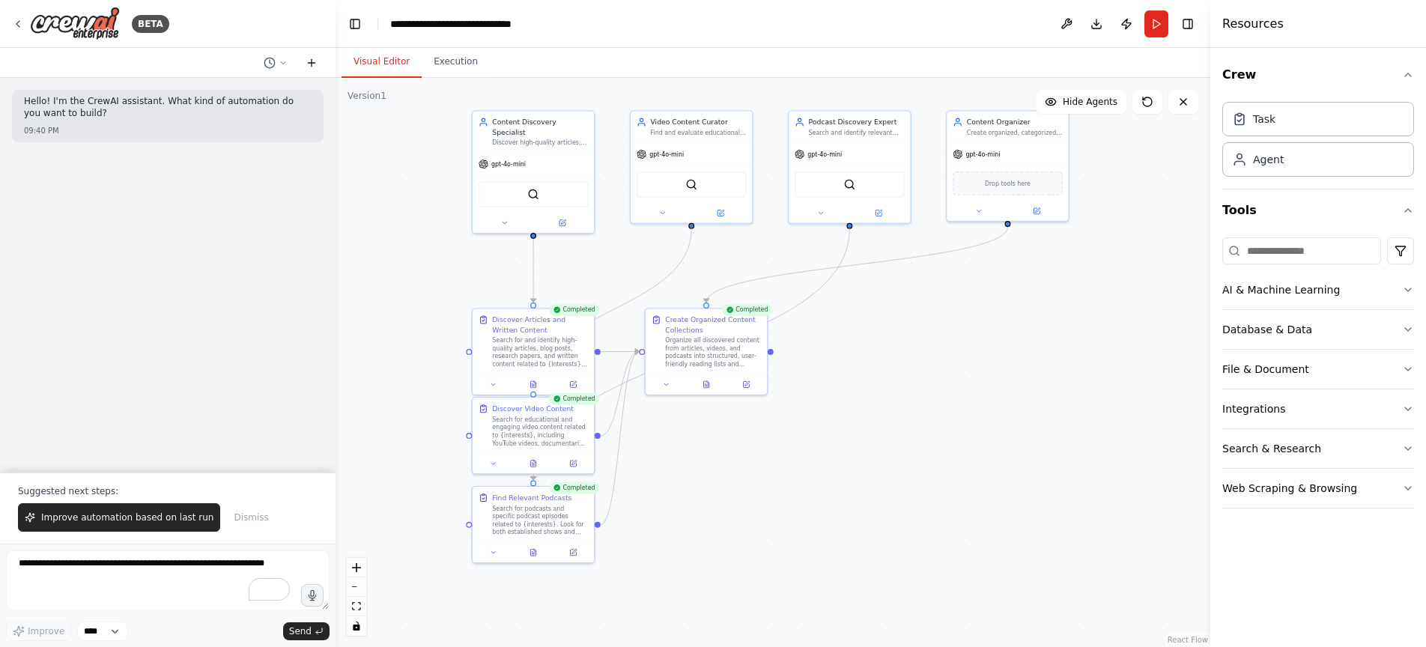
click at [319, 61] on button at bounding box center [312, 63] width 24 height 18
click at [103, 300] on div "Hello! I'm the CrewAI assistant. What kind of automation do you want to build? …" at bounding box center [167, 275] width 335 height 394
click at [121, 572] on textarea "To enrich screen reader interactions, please activate Accessibility in Grammarl…" at bounding box center [167, 580] width 323 height 60
click at [66, 568] on textarea "To enrich screen reader interactions, please activate Accessibility in Grammarl…" at bounding box center [167, 580] width 323 height 60
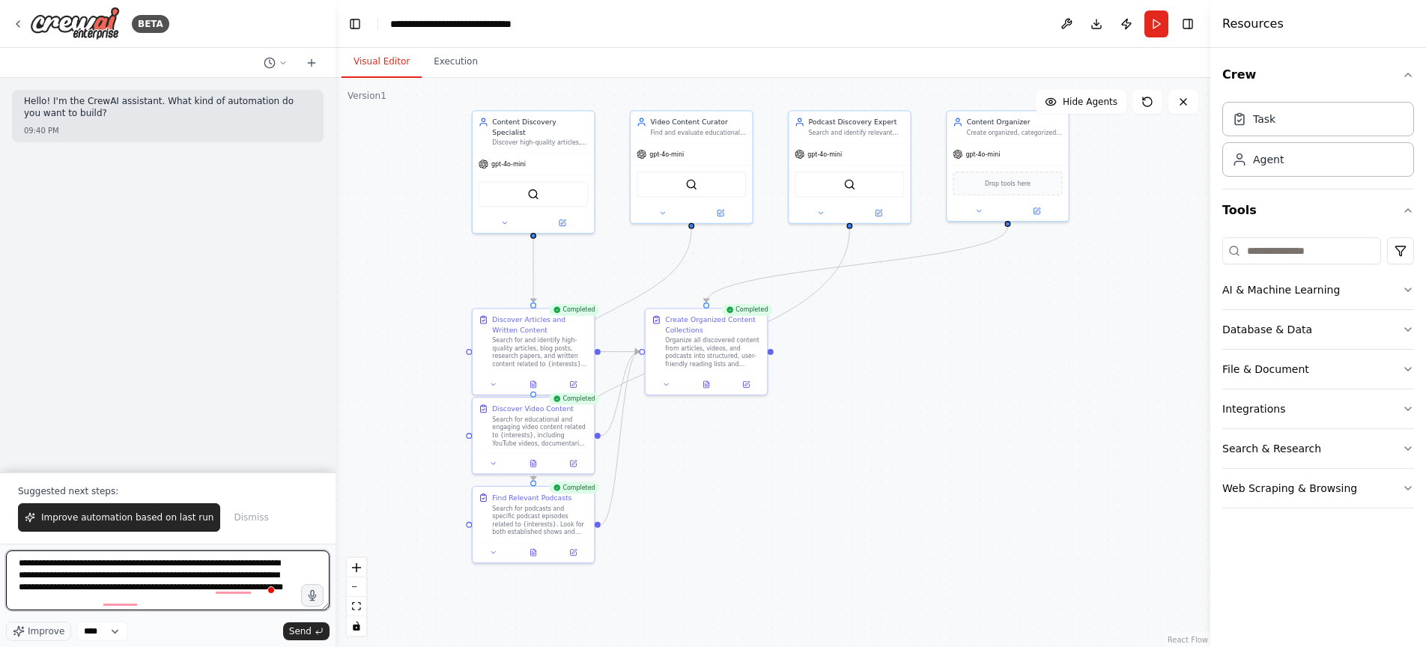
type textarea "**********"
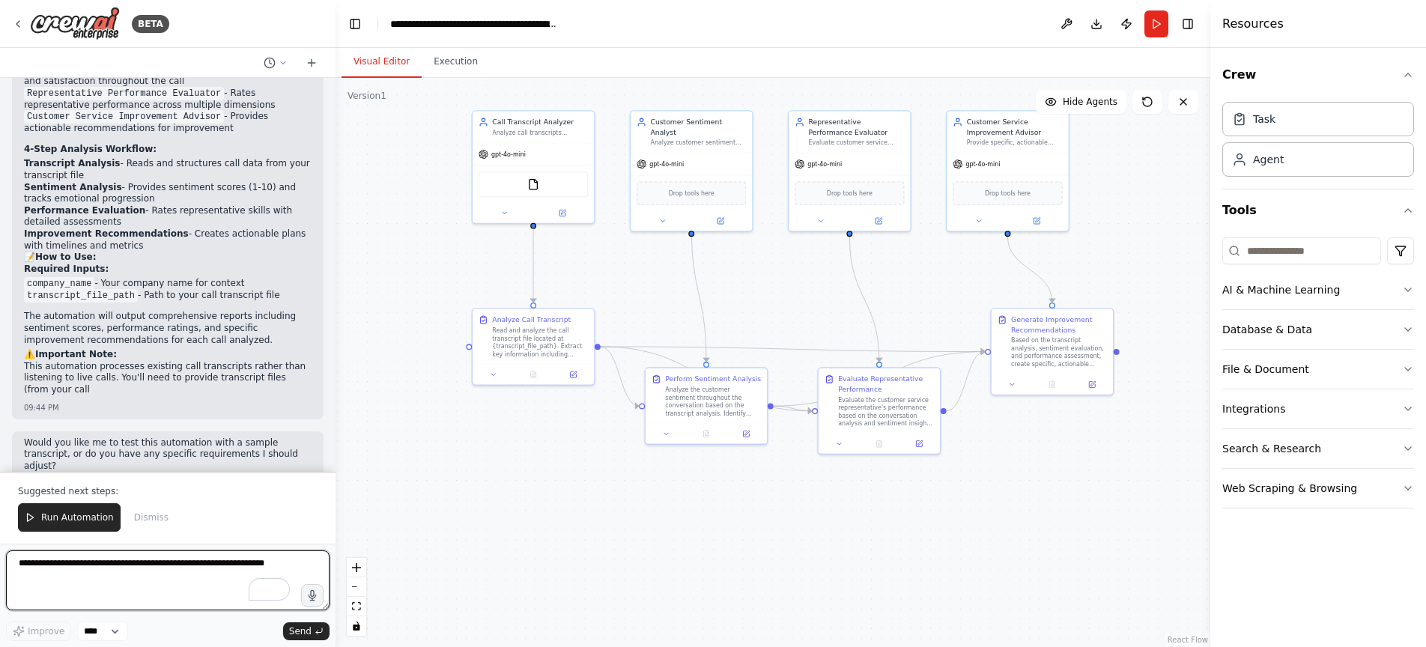
scroll to position [2293, 0]
